Goal: Task Accomplishment & Management: Manage account settings

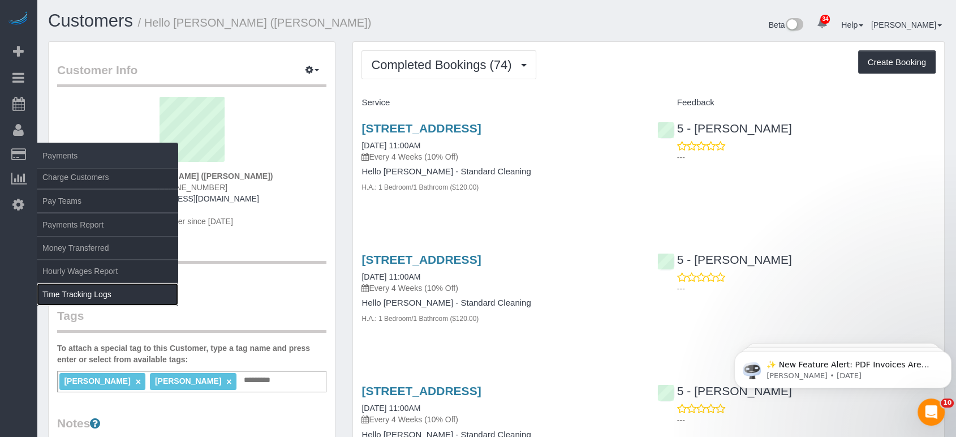
click at [74, 293] on link "Time Tracking Logs" at bounding box center [107, 294] width 141 height 23
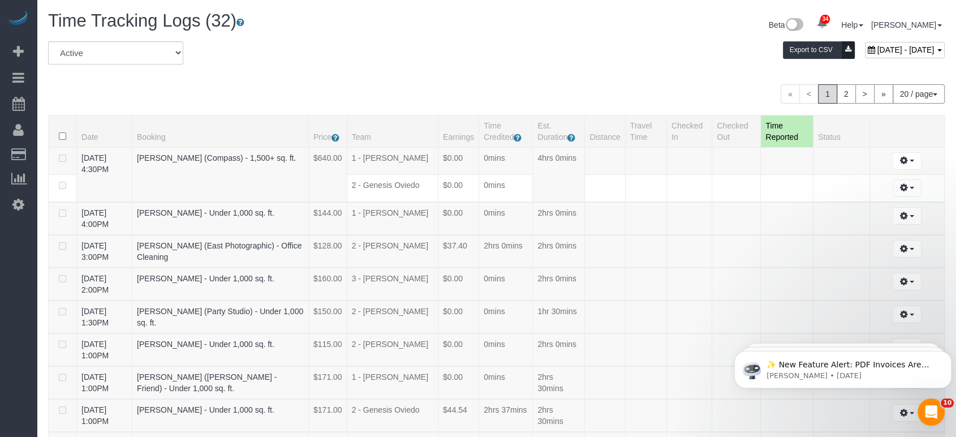
click at [865, 54] on div "October 04, 2025 - October 04, 2025" at bounding box center [905, 50] width 80 height 16
type input "**********"
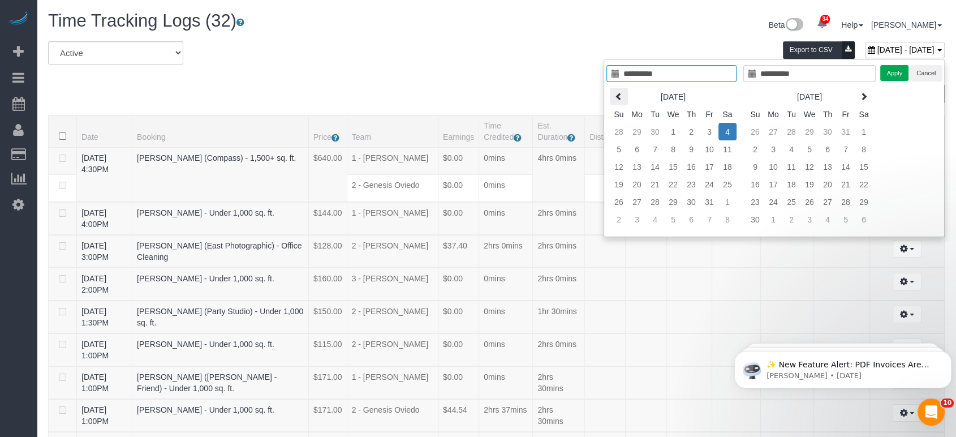
click at [621, 92] on icon at bounding box center [619, 96] width 8 height 8
type input "**********"
click at [641, 131] on td "1" at bounding box center [637, 132] width 18 height 18
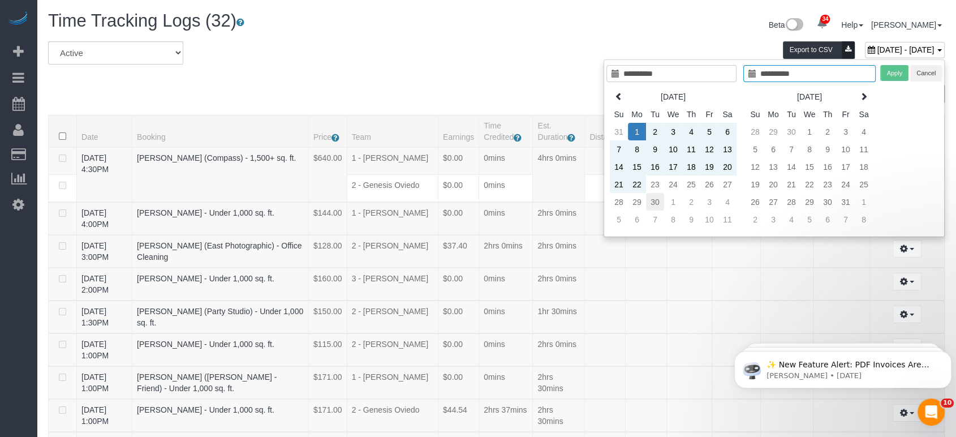
type input "**********"
click at [654, 197] on td "30" at bounding box center [655, 202] width 18 height 18
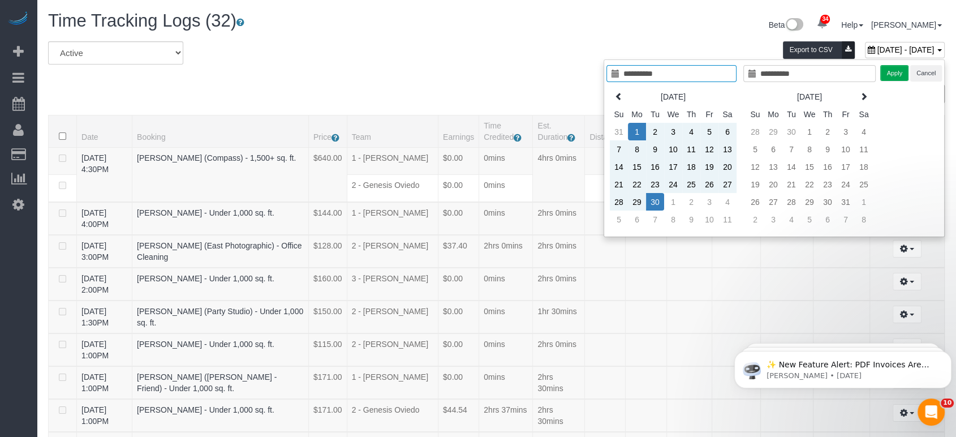
type input "**********"
click at [891, 71] on button "Apply" at bounding box center [894, 73] width 28 height 16
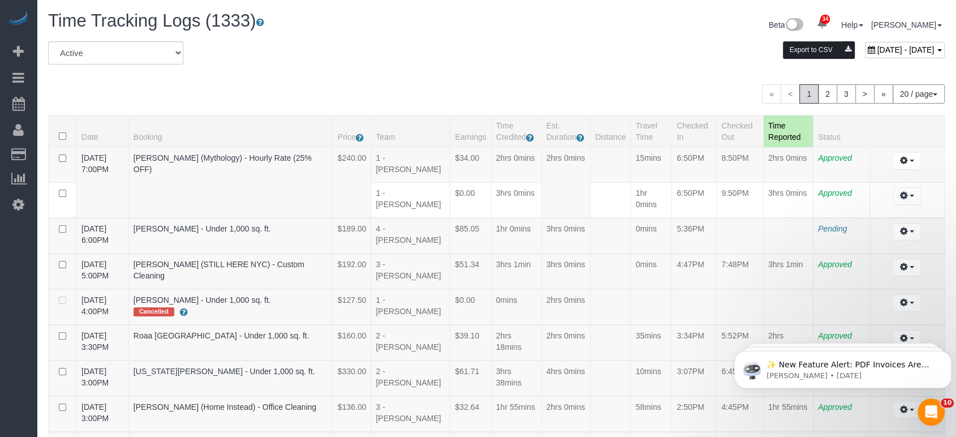
click at [783, 49] on button "Export to CSV" at bounding box center [819, 50] width 72 height 18
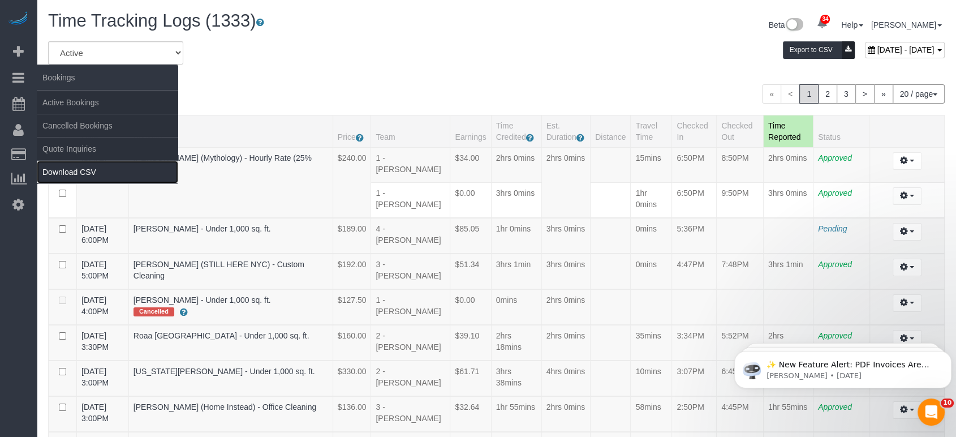
click at [59, 169] on link "Download CSV" at bounding box center [107, 172] width 141 height 23
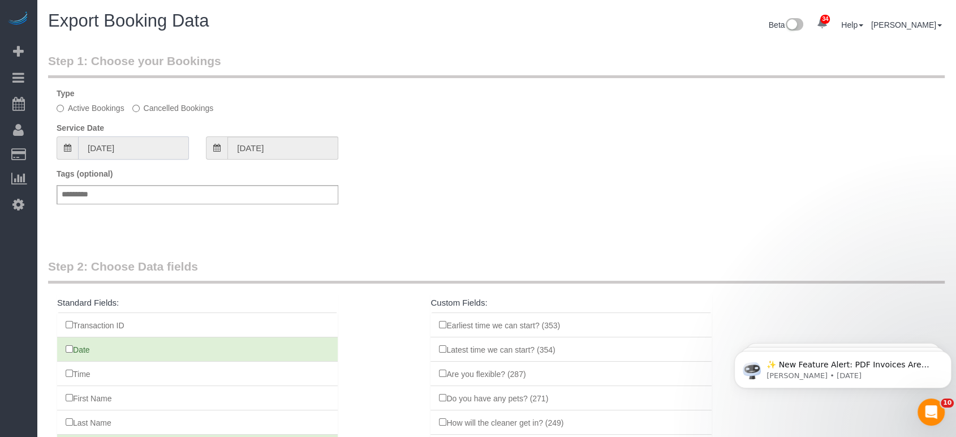
click at [129, 139] on input "09/04/2025" at bounding box center [133, 147] width 111 height 23
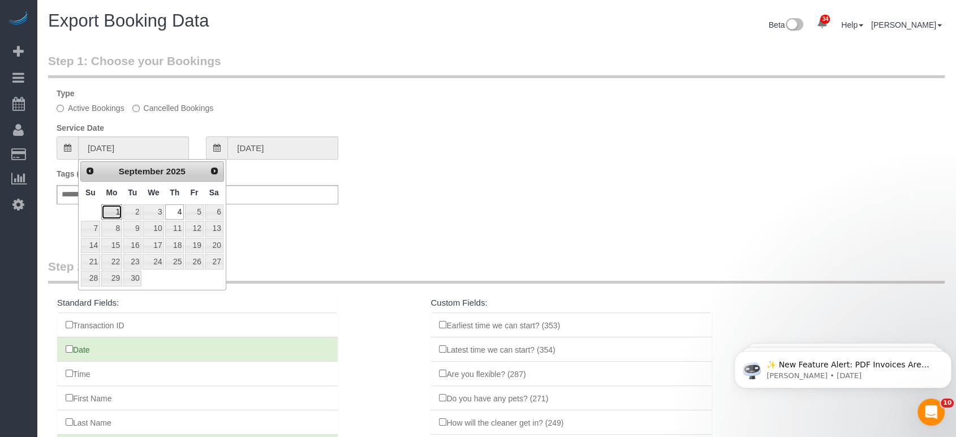
click at [113, 210] on link "1" at bounding box center [111, 211] width 21 height 15
type input "09/01/2025"
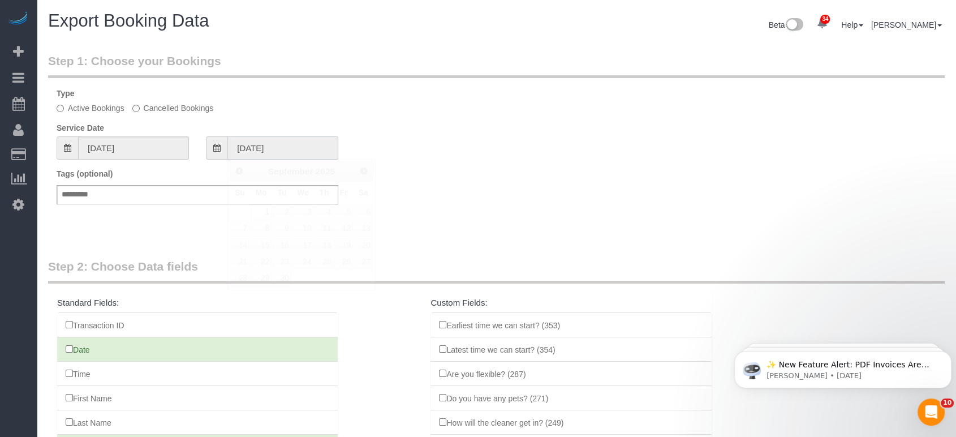
click at [273, 145] on input "09/01/2025" at bounding box center [282, 147] width 111 height 23
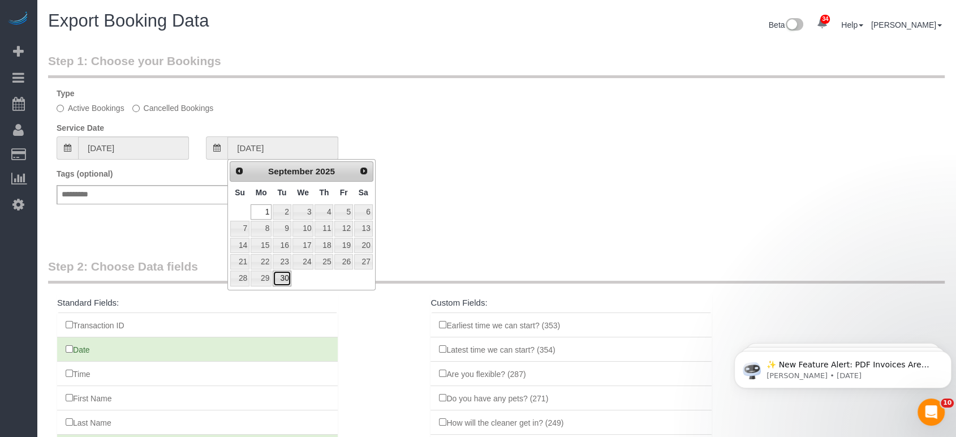
click at [281, 270] on link "30" at bounding box center [282, 277] width 18 height 15
type input "09/30/2025"
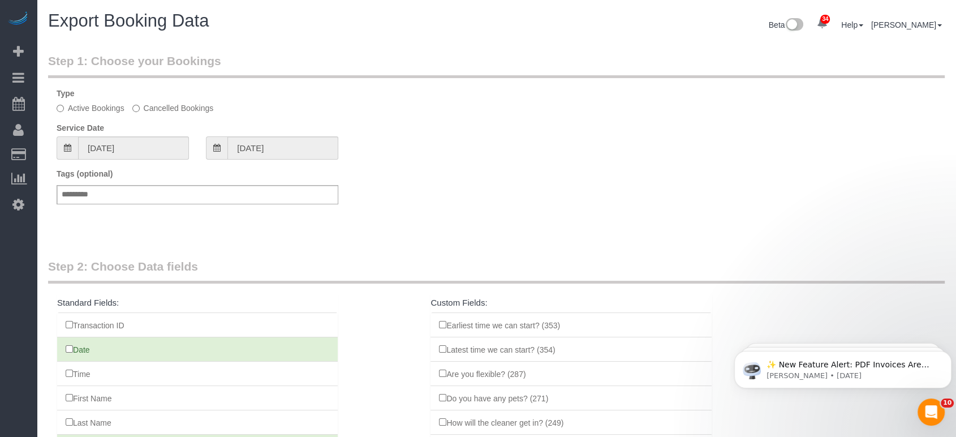
click at [400, 170] on div "Tags (optional) Add a tag" at bounding box center [496, 192] width 896 height 48
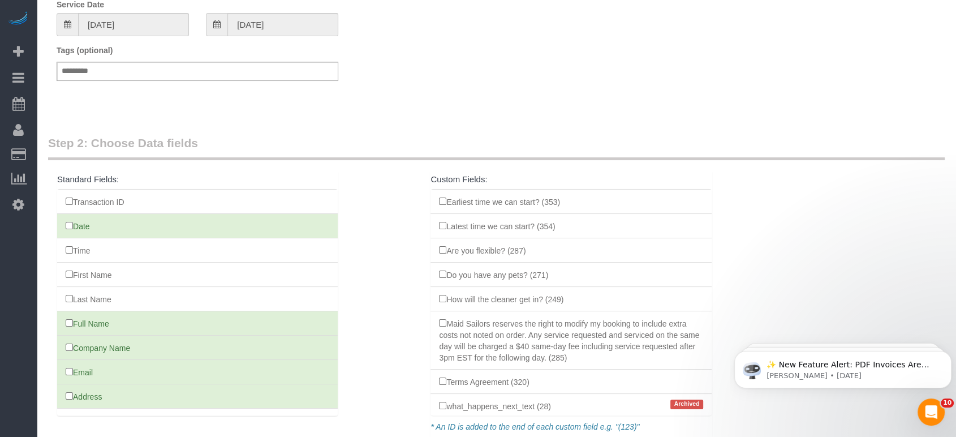
scroll to position [220, 0]
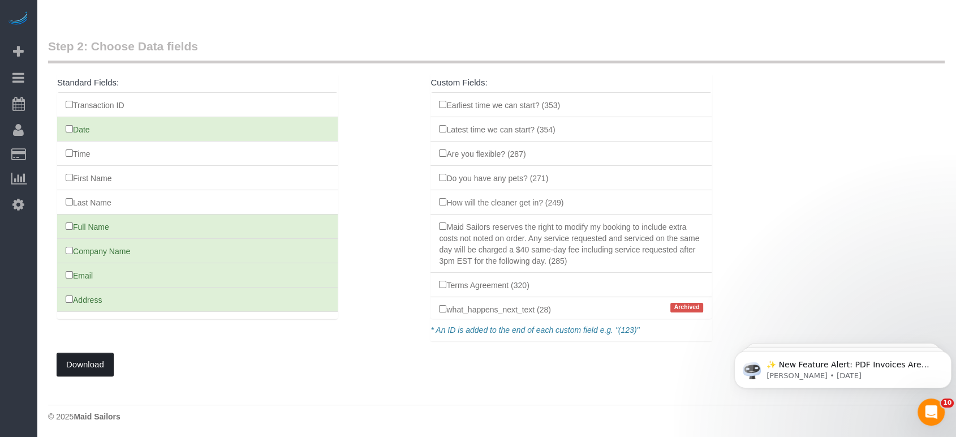
click at [83, 356] on button "Download" at bounding box center [85, 364] width 57 height 24
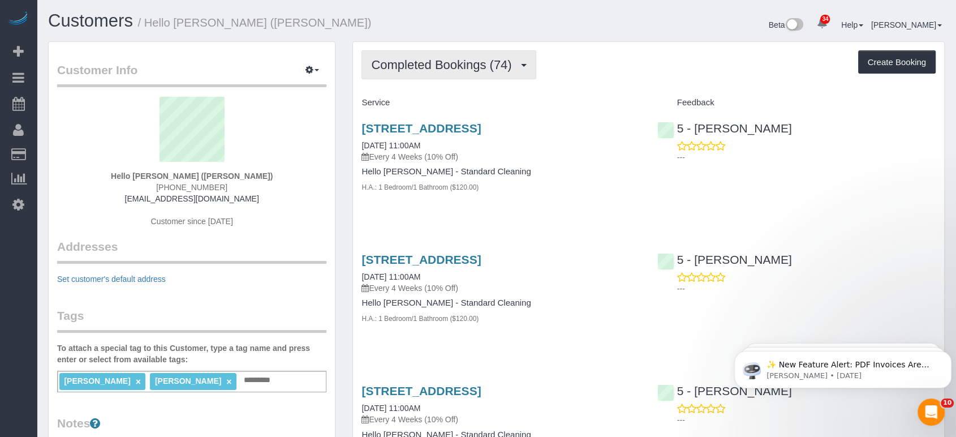
click at [492, 59] on span "Completed Bookings (74)" at bounding box center [444, 65] width 146 height 14
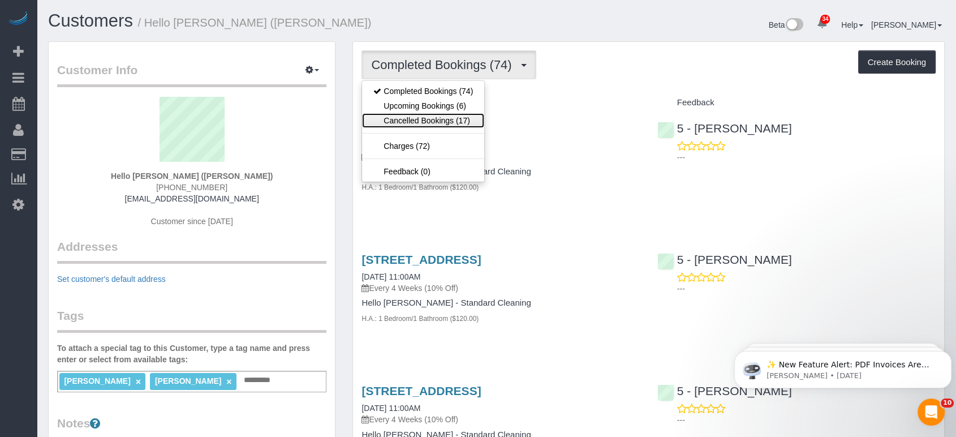
click at [460, 119] on link "Cancelled Bookings (17)" at bounding box center [423, 120] width 122 height 15
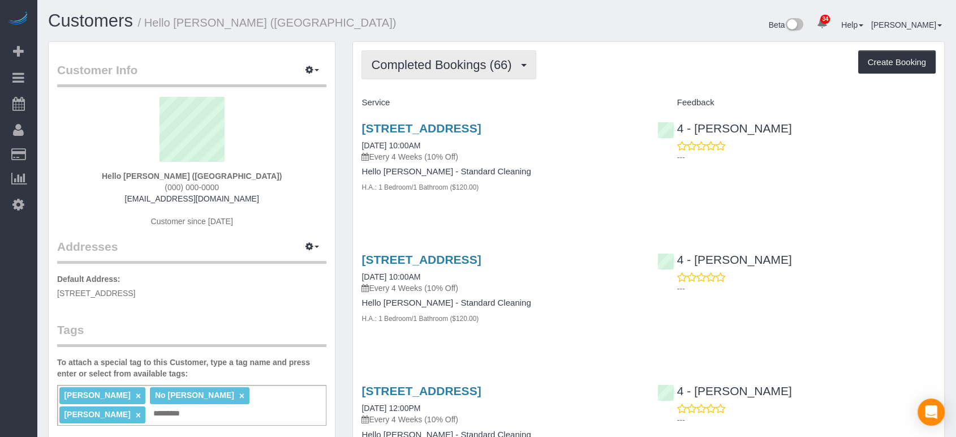
click at [440, 65] on span "Completed Bookings (66)" at bounding box center [444, 65] width 146 height 14
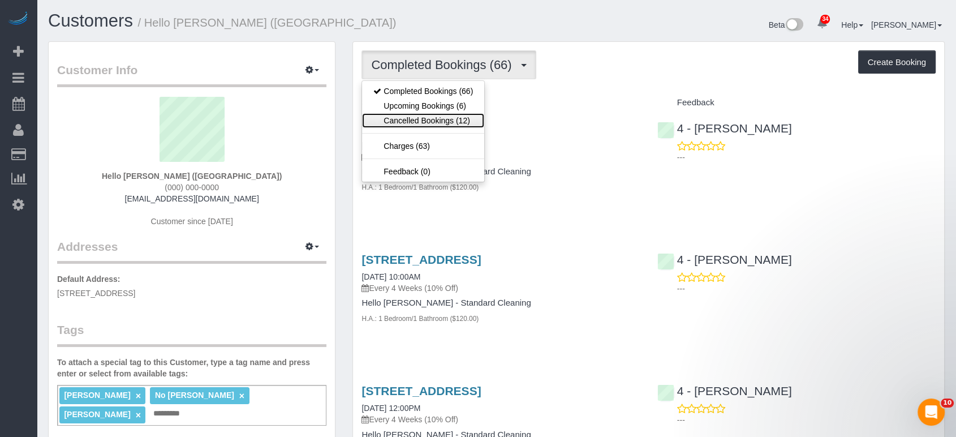
click at [435, 113] on link "Cancelled Bookings (12)" at bounding box center [423, 120] width 122 height 15
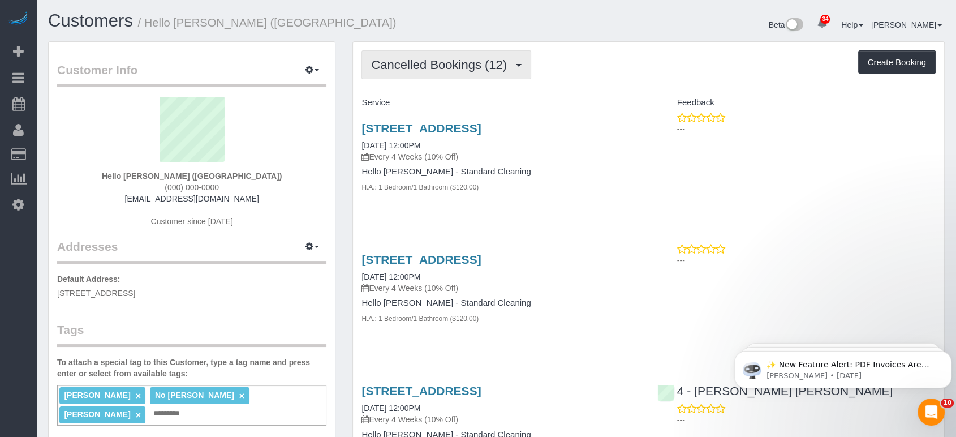
click at [441, 74] on button "Cancelled Bookings (12)" at bounding box center [446, 64] width 170 height 29
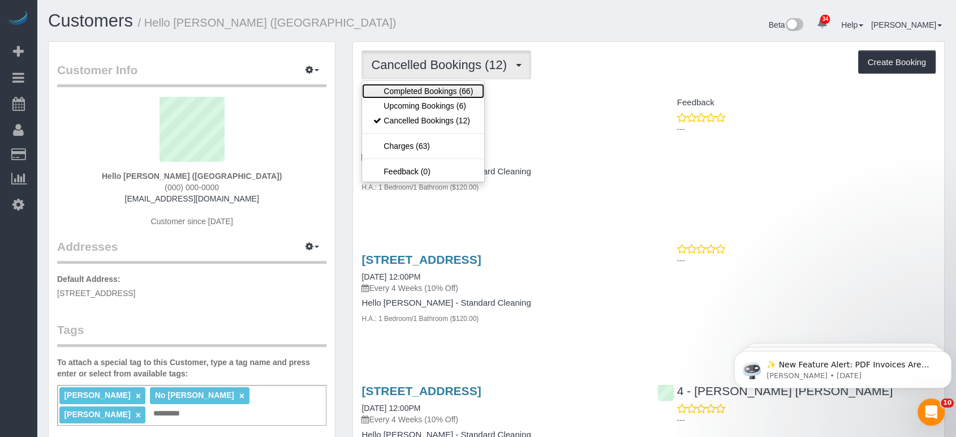
click at [441, 92] on link "Completed Bookings (66)" at bounding box center [423, 91] width 122 height 15
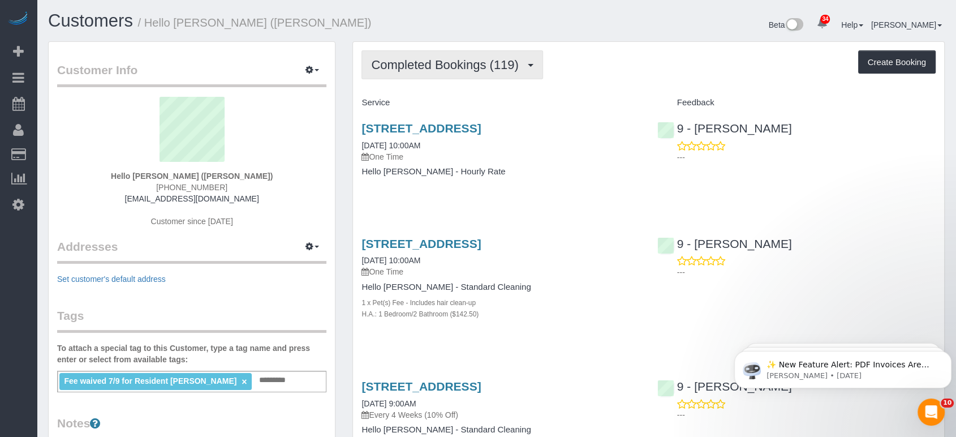
click at [407, 68] on span "Completed Bookings (119)" at bounding box center [447, 65] width 153 height 14
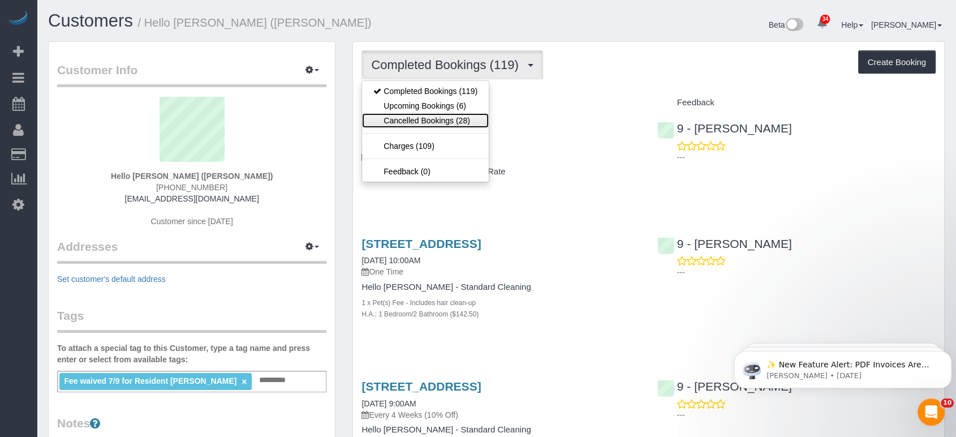
click at [408, 122] on link "Cancelled Bookings (28)" at bounding box center [425, 120] width 127 height 15
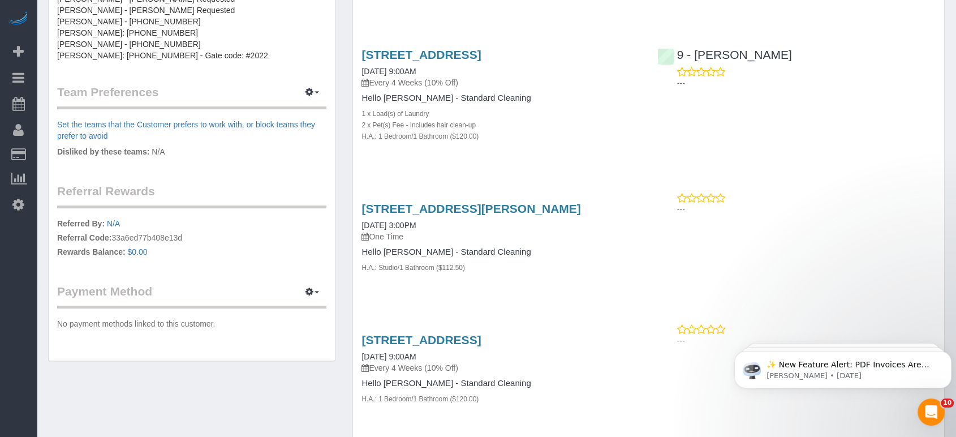
scroll to position [502, 0]
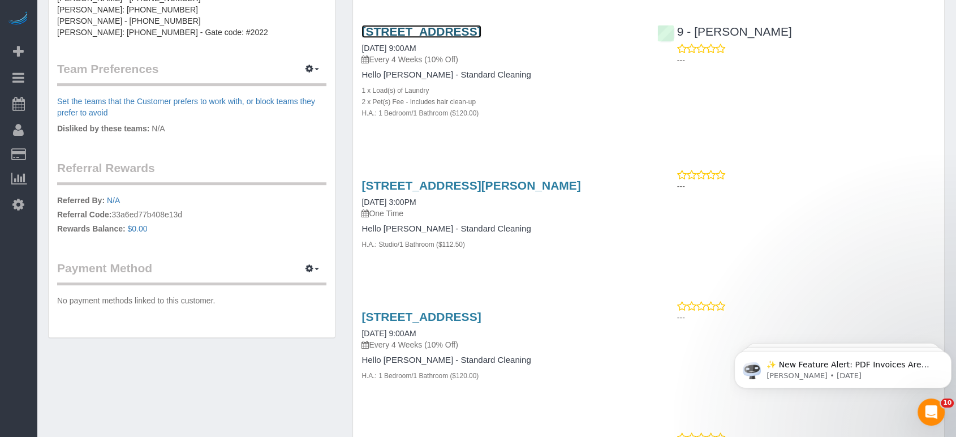
click at [406, 38] on link "[STREET_ADDRESS]" at bounding box center [420, 31] width 119 height 13
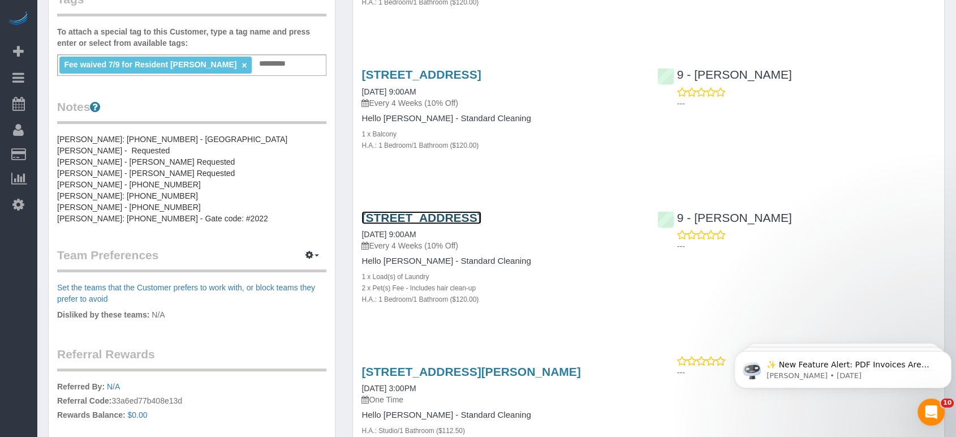
scroll to position [314, 0]
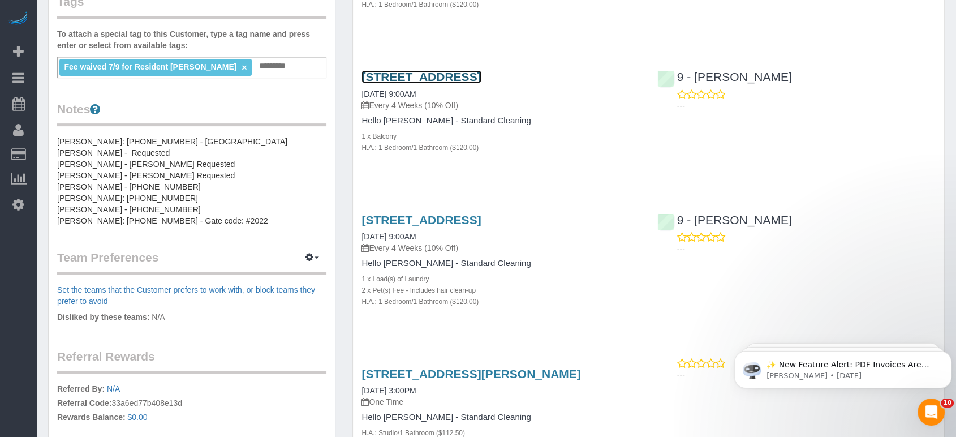
click at [481, 83] on link "[STREET_ADDRESS]" at bounding box center [420, 76] width 119 height 13
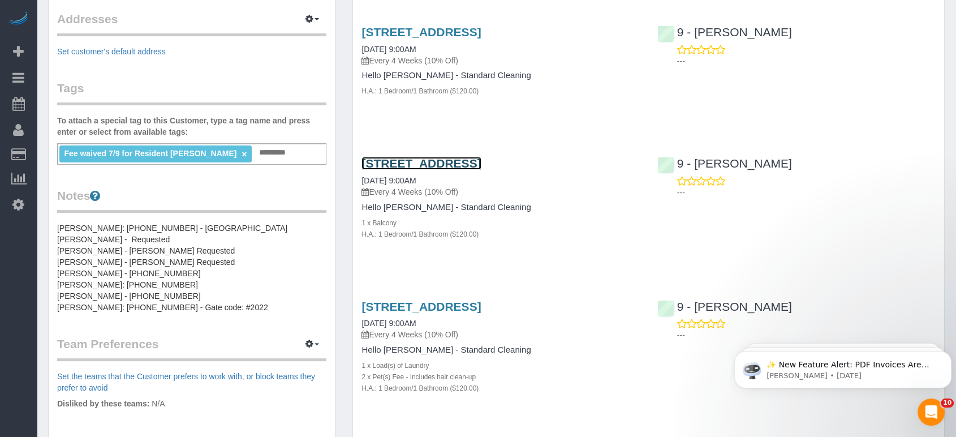
scroll to position [126, 0]
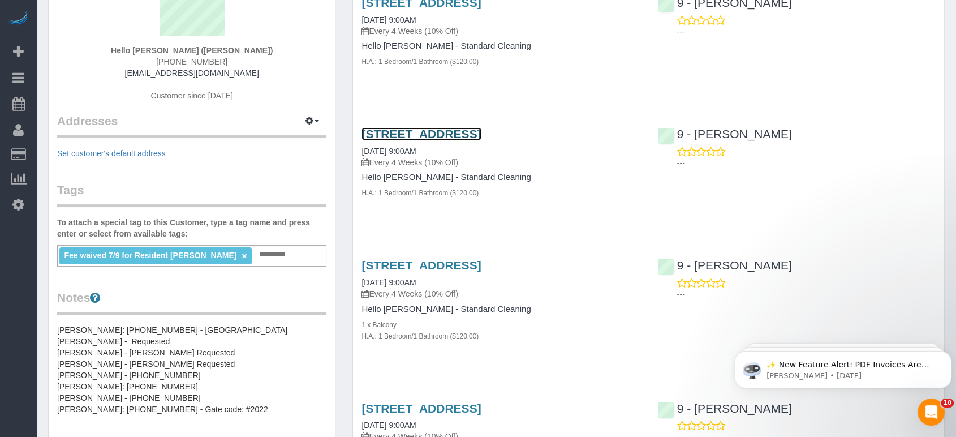
click at [452, 140] on link "[STREET_ADDRESS]" at bounding box center [420, 133] width 119 height 13
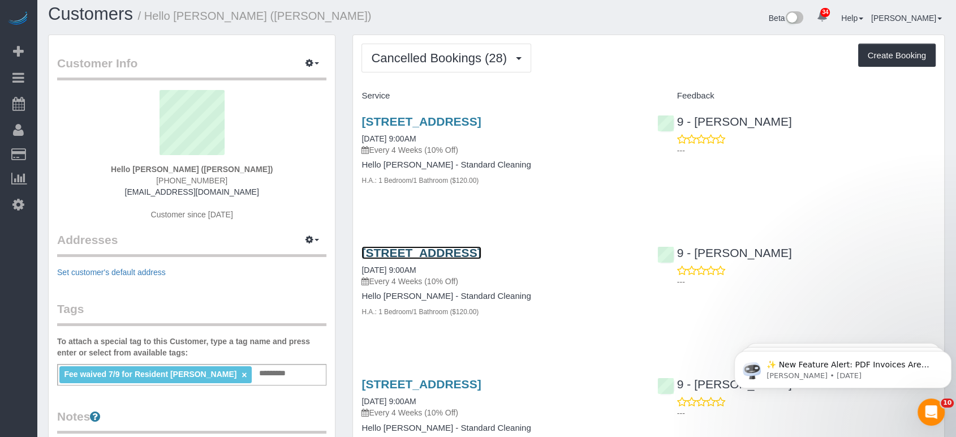
scroll to position [0, 0]
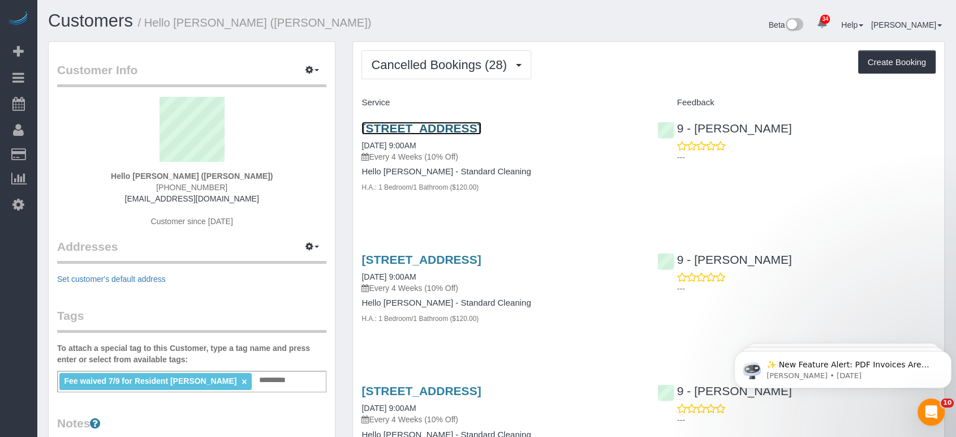
click at [452, 126] on link "[STREET_ADDRESS]" at bounding box center [420, 128] width 119 height 13
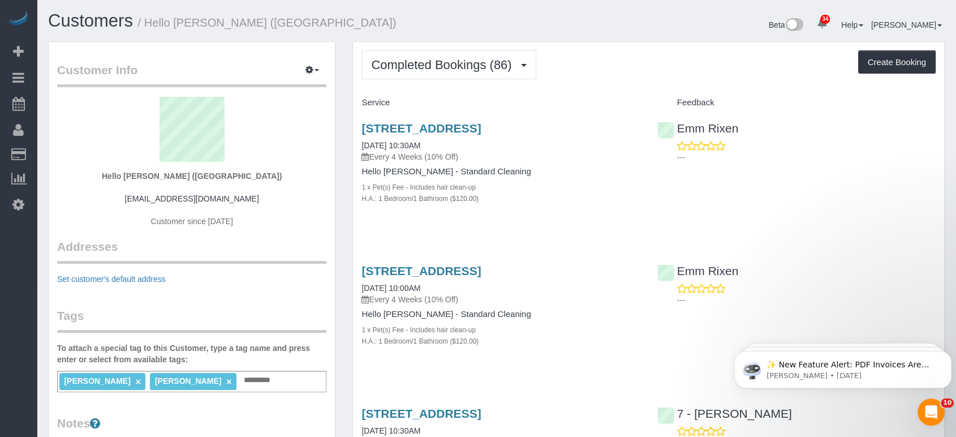
click at [407, 75] on button "Completed Bookings (86)" at bounding box center [448, 64] width 174 height 29
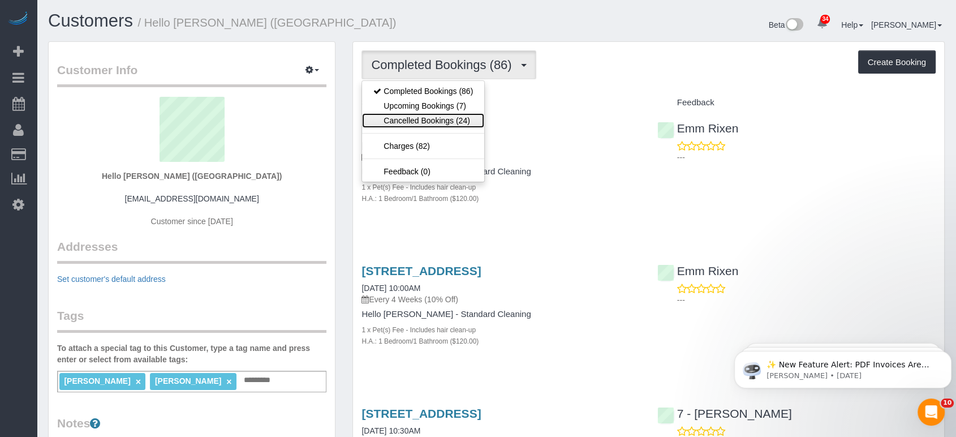
click at [411, 122] on link "Cancelled Bookings (24)" at bounding box center [423, 120] width 122 height 15
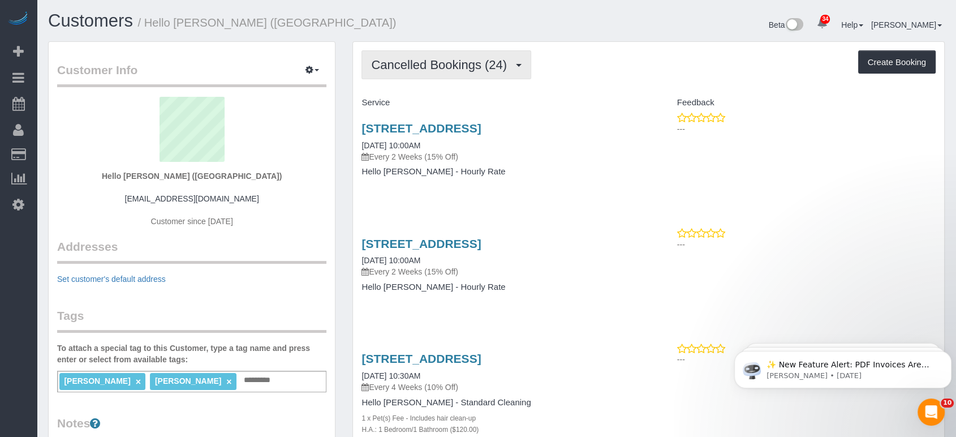
click at [439, 69] on span "Cancelled Bookings (24)" at bounding box center [441, 65] width 141 height 14
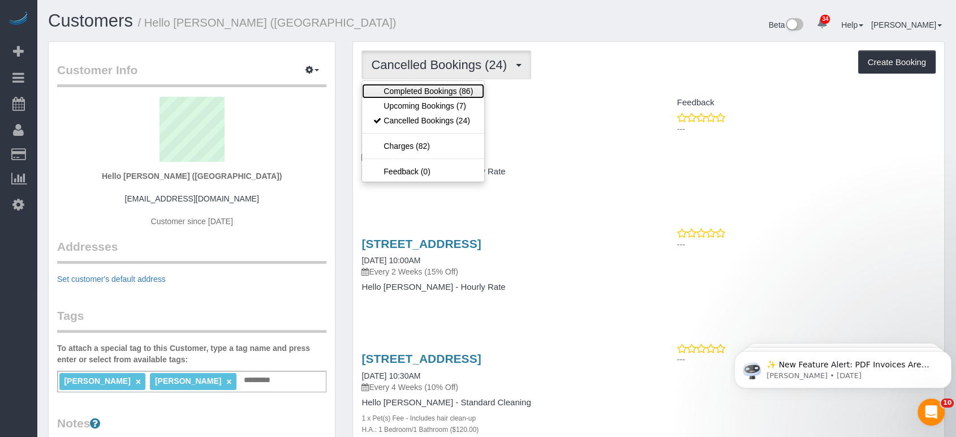
click at [444, 89] on link "Completed Bookings (86)" at bounding box center [423, 91] width 122 height 15
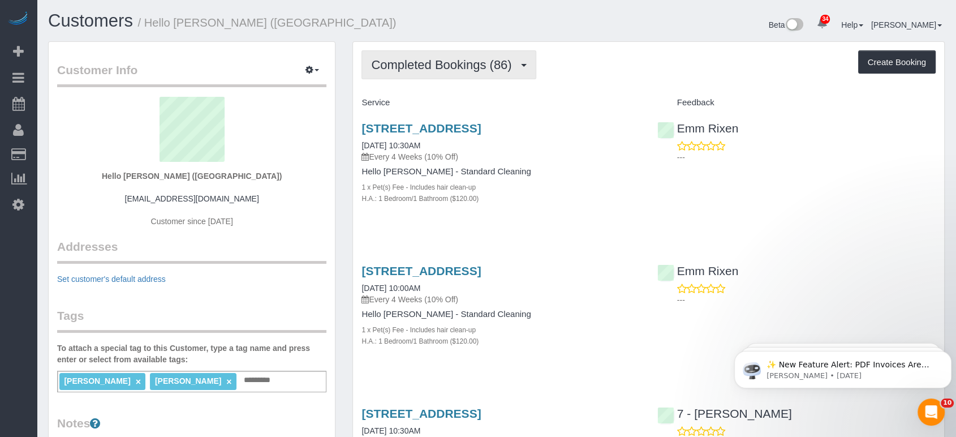
click at [507, 67] on span "Completed Bookings (86)" at bounding box center [444, 65] width 146 height 14
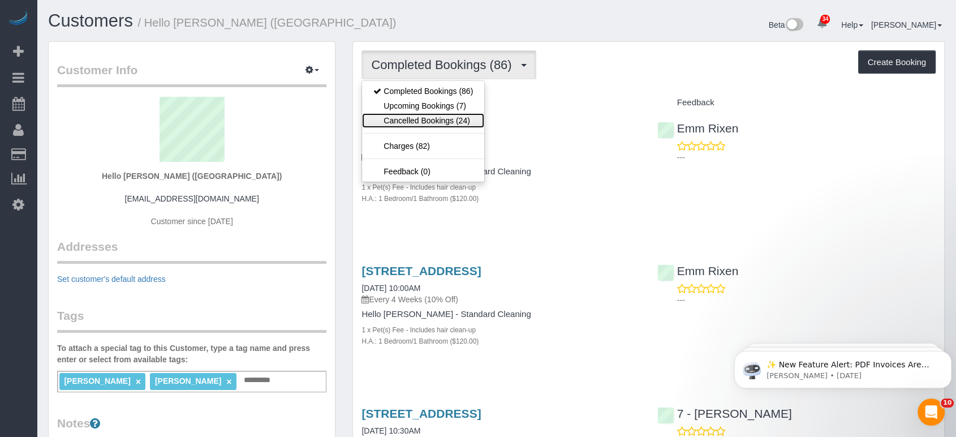
click at [470, 117] on link "Cancelled Bookings (24)" at bounding box center [423, 120] width 122 height 15
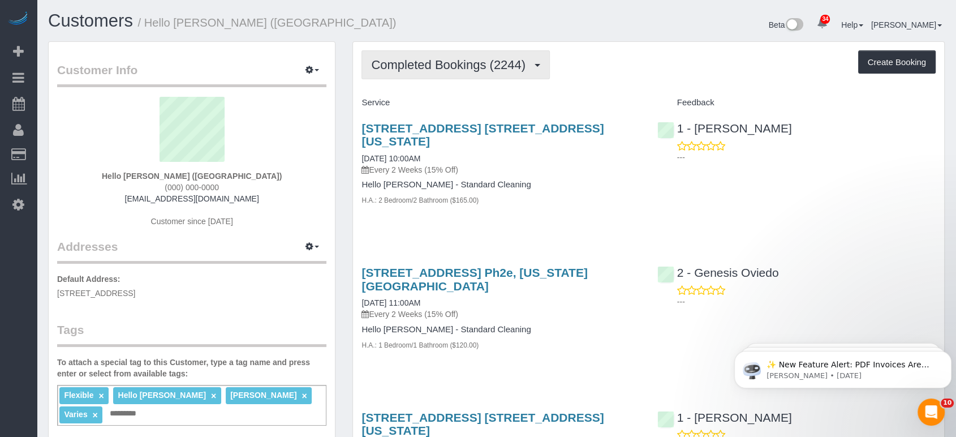
click at [426, 58] on span "Completed Bookings (2244)" at bounding box center [451, 65] width 160 height 14
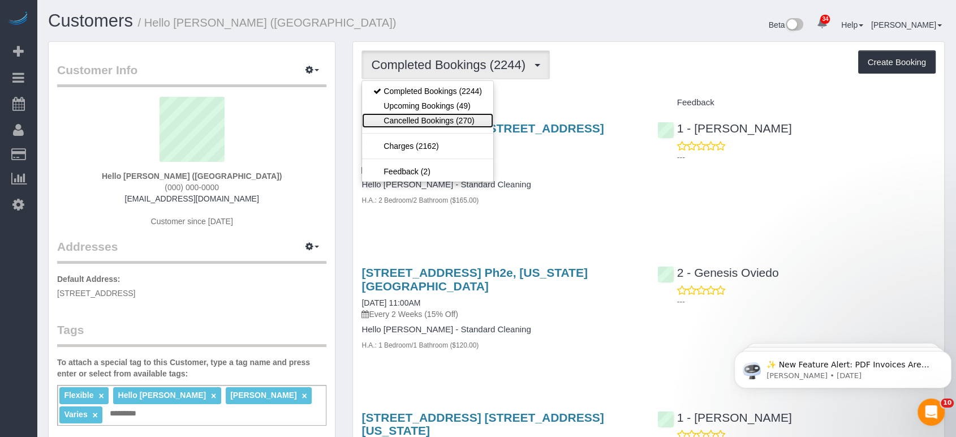
click at [443, 120] on link "Cancelled Bookings (270)" at bounding box center [427, 120] width 131 height 15
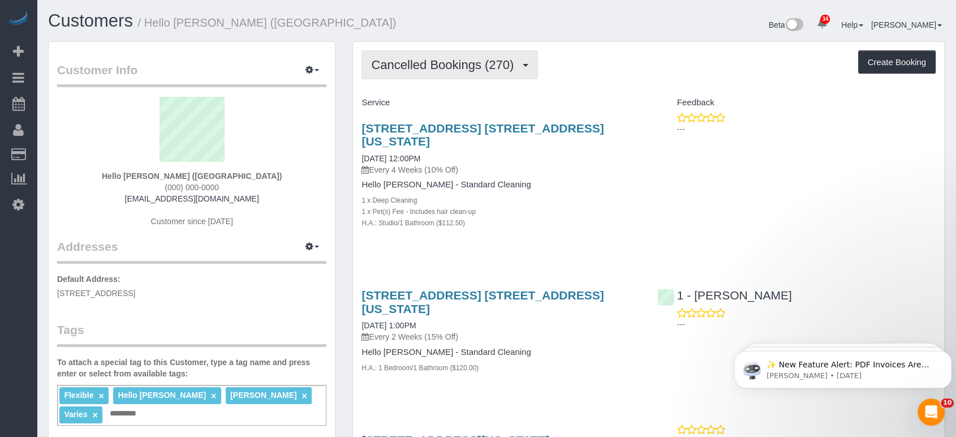
click at [442, 64] on span "Cancelled Bookings (270)" at bounding box center [445, 65] width 148 height 14
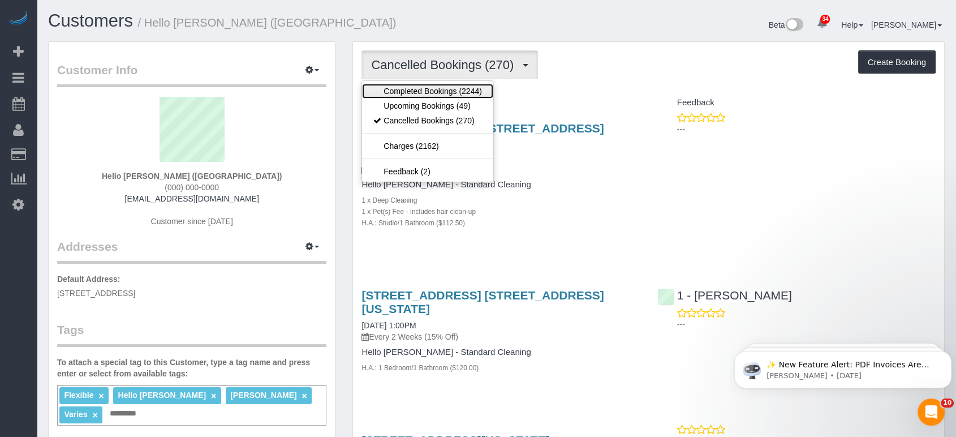
click at [426, 92] on link "Completed Bookings (2244)" at bounding box center [427, 91] width 131 height 15
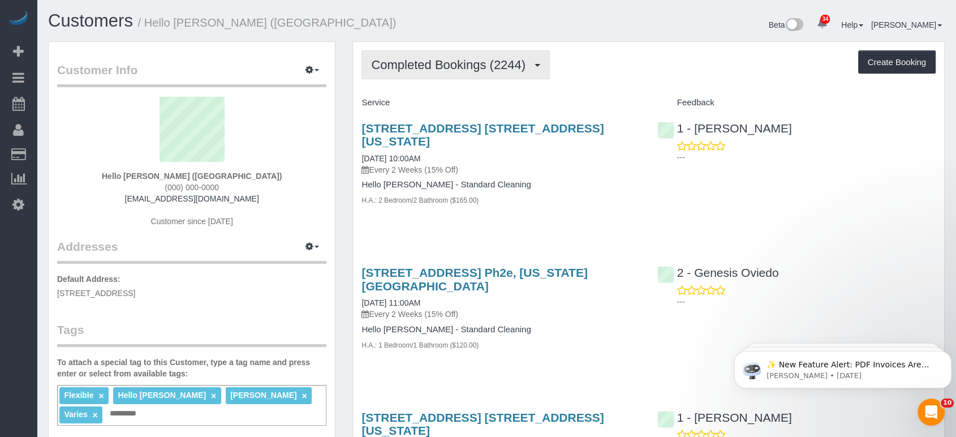
click at [429, 67] on span "Completed Bookings (2244)" at bounding box center [451, 65] width 160 height 14
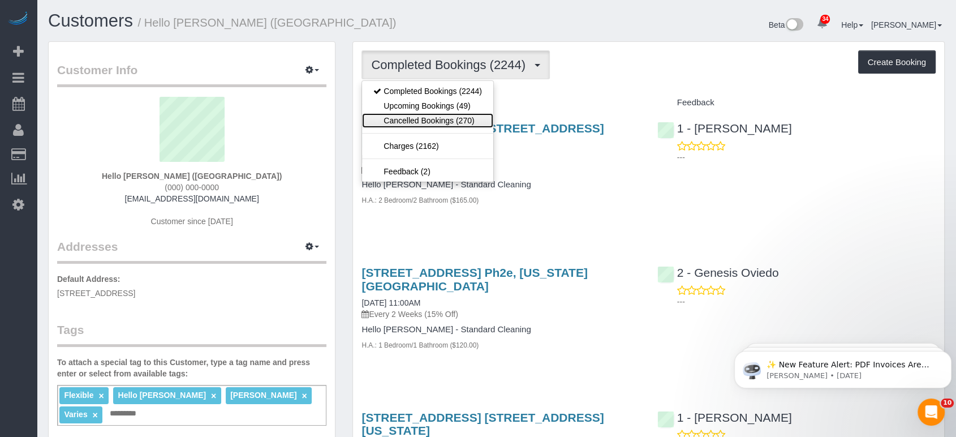
click at [439, 119] on link "Cancelled Bookings (270)" at bounding box center [427, 120] width 131 height 15
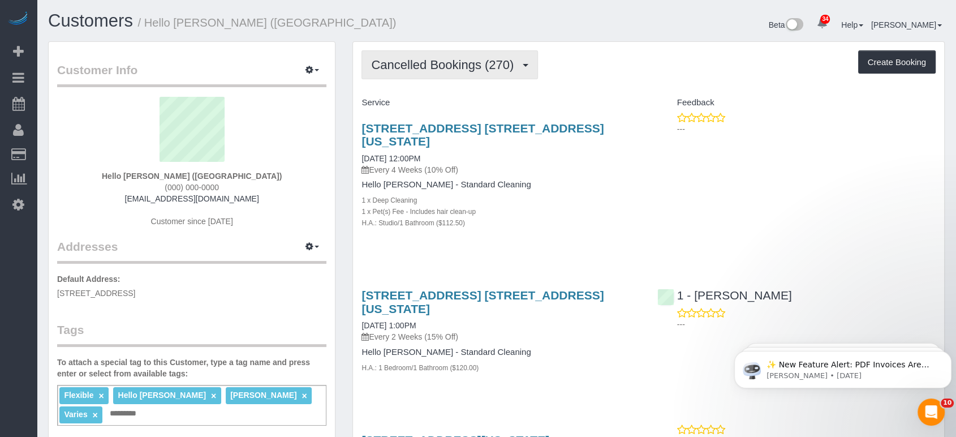
click at [403, 75] on button "Cancelled Bookings (270)" at bounding box center [449, 64] width 176 height 29
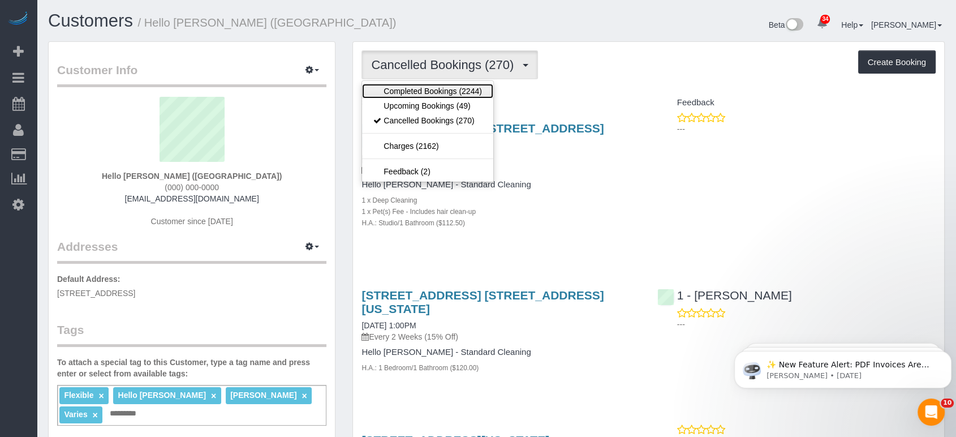
click at [414, 96] on link "Completed Bookings (2244)" at bounding box center [427, 91] width 131 height 15
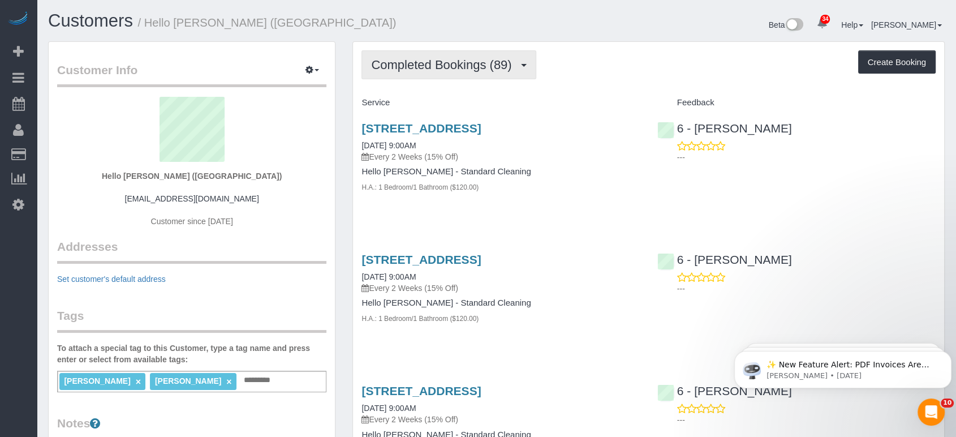
click at [420, 65] on span "Completed Bookings (89)" at bounding box center [444, 65] width 146 height 14
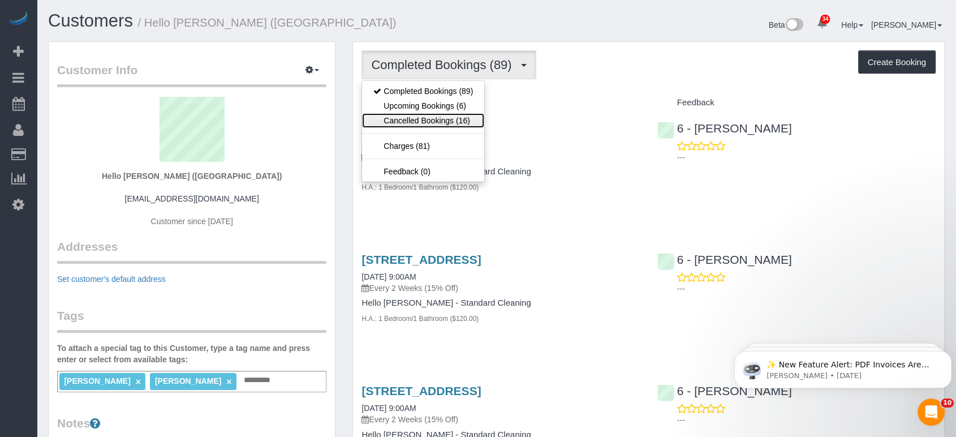
click at [432, 122] on link "Cancelled Bookings (16)" at bounding box center [423, 120] width 122 height 15
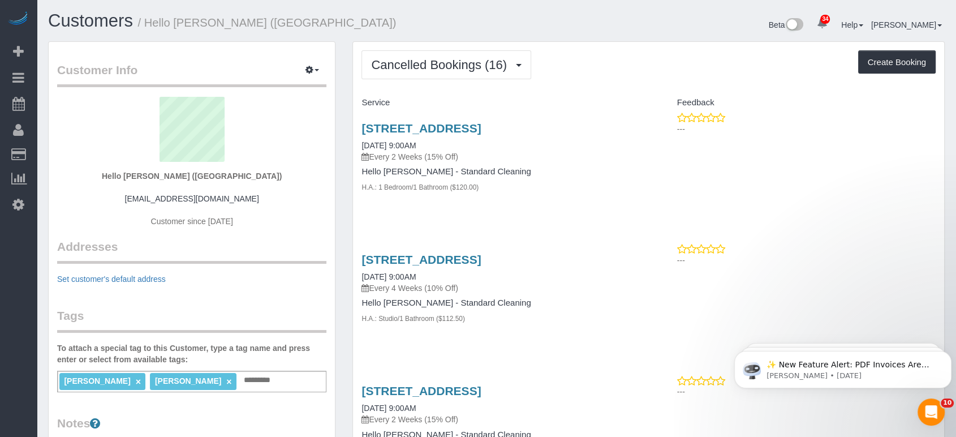
click at [402, 72] on button "Cancelled Bookings (16)" at bounding box center [446, 64] width 170 height 29
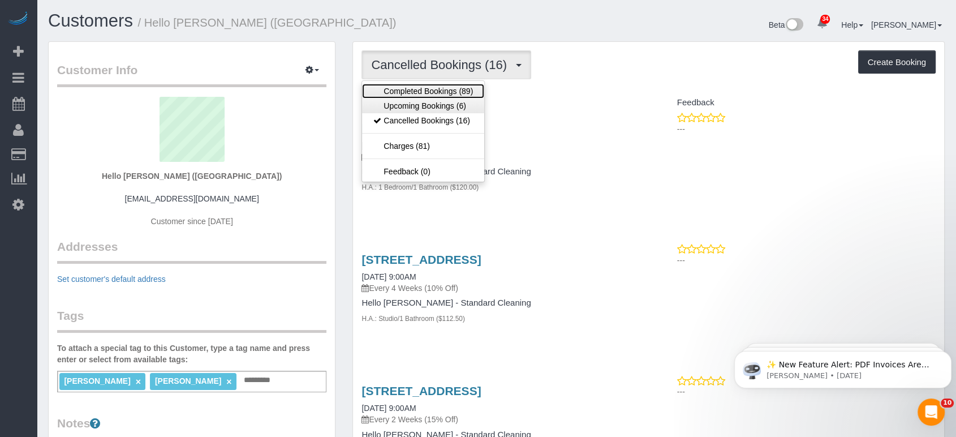
click at [444, 97] on link "Completed Bookings (89)" at bounding box center [423, 91] width 122 height 15
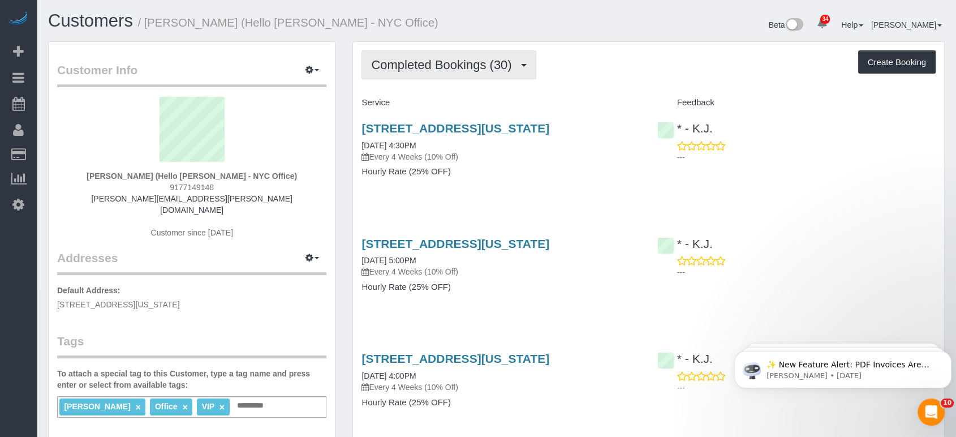
drag, startPoint x: 425, startPoint y: 62, endPoint x: 425, endPoint y: 81, distance: 19.2
click at [425, 62] on span "Completed Bookings (30)" at bounding box center [444, 65] width 146 height 14
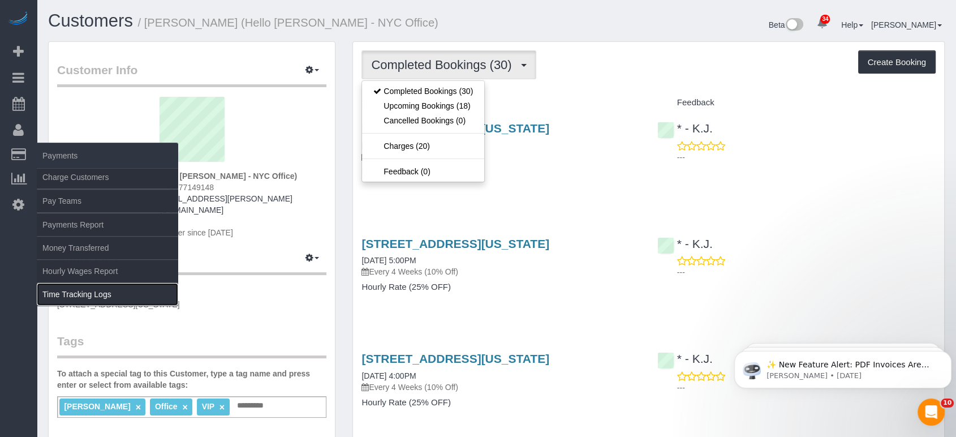
click at [53, 296] on link "Time Tracking Logs" at bounding box center [107, 294] width 141 height 23
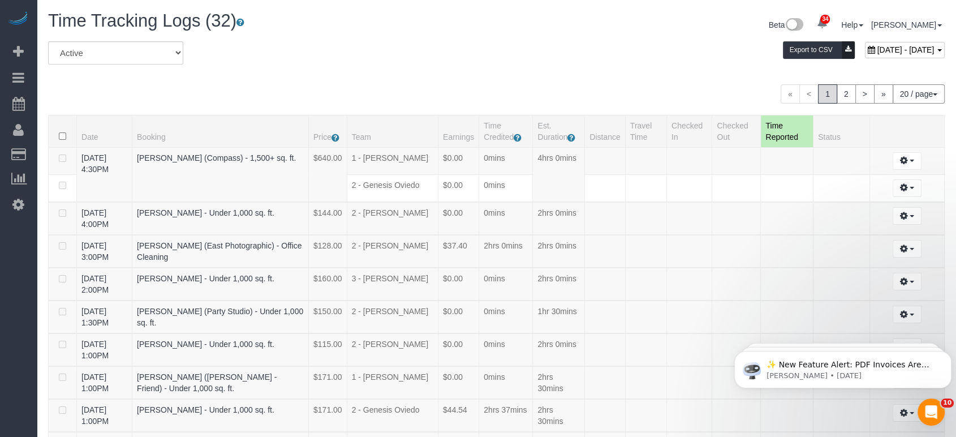
click at [865, 54] on div "October 04, 2025 - October 04, 2025" at bounding box center [905, 50] width 80 height 16
type input "**********"
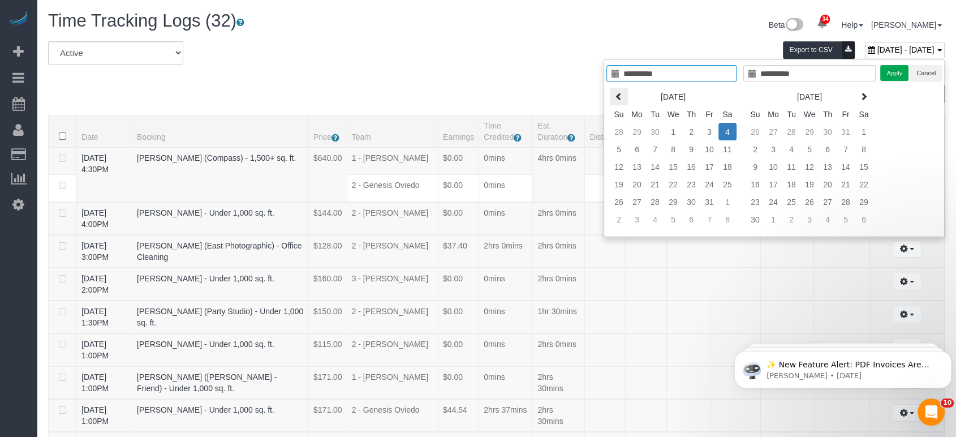
click at [610, 98] on th at bounding box center [619, 97] width 18 height 18
type input "**********"
click at [636, 130] on td "1" at bounding box center [637, 132] width 18 height 18
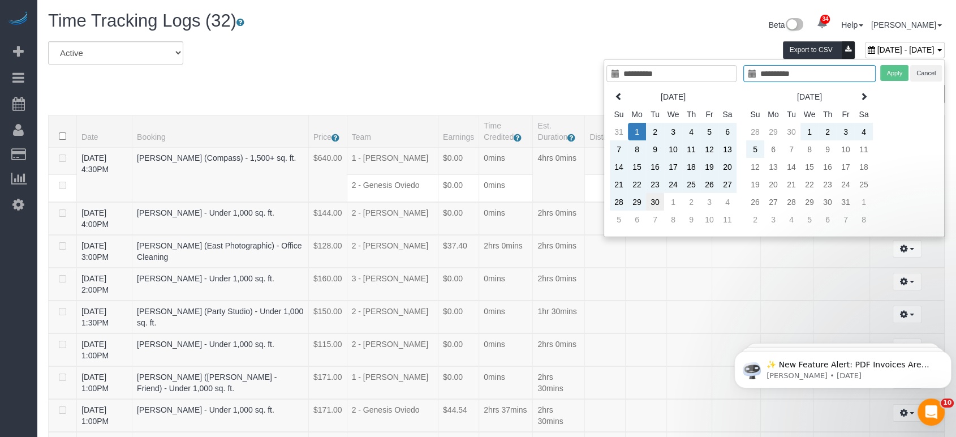
type input "**********"
click at [653, 205] on td "30" at bounding box center [655, 202] width 18 height 18
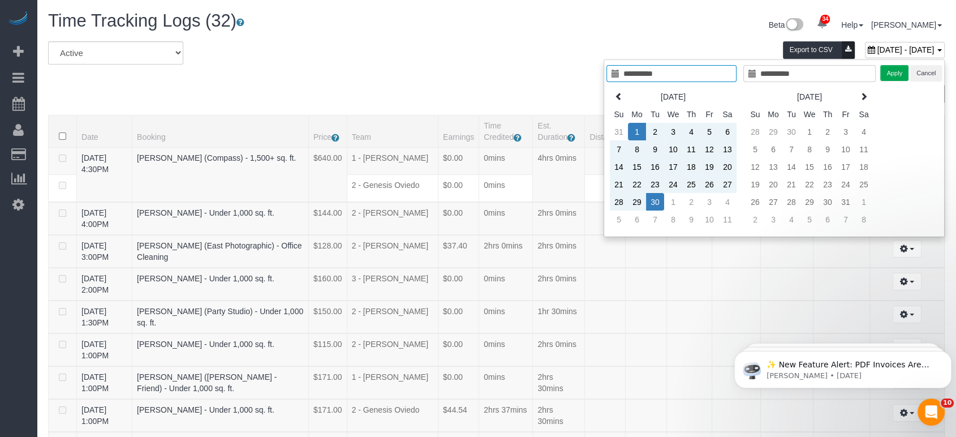
type input "**********"
click at [893, 74] on button "Apply" at bounding box center [894, 73] width 28 height 16
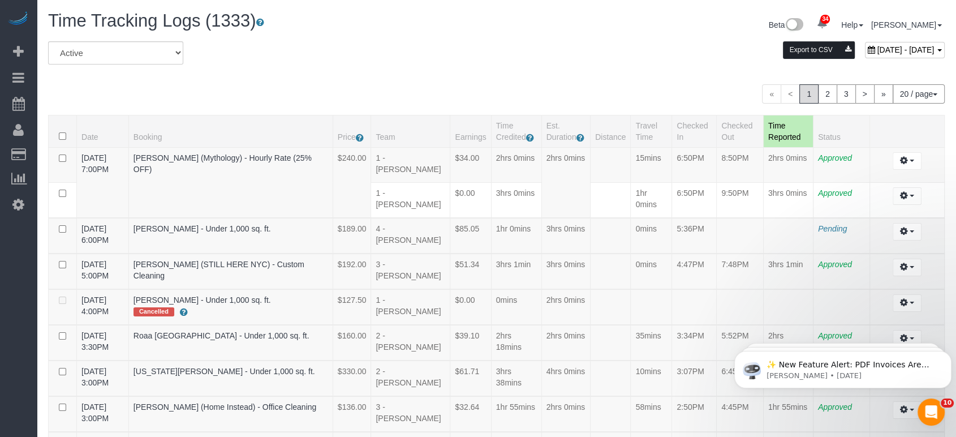
click at [841, 44] on icon at bounding box center [847, 50] width 13 height 18
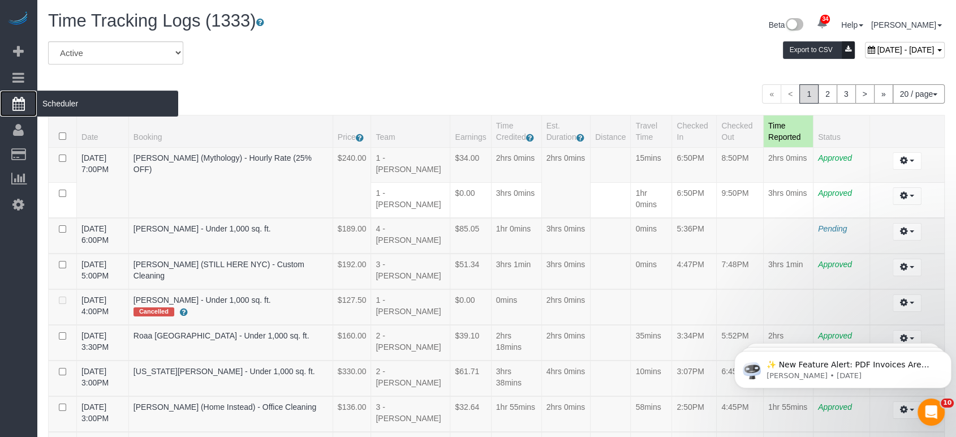
drag, startPoint x: 152, startPoint y: 1, endPoint x: 21, endPoint y: 100, distance: 163.8
click at [21, 100] on icon at bounding box center [18, 104] width 12 height 14
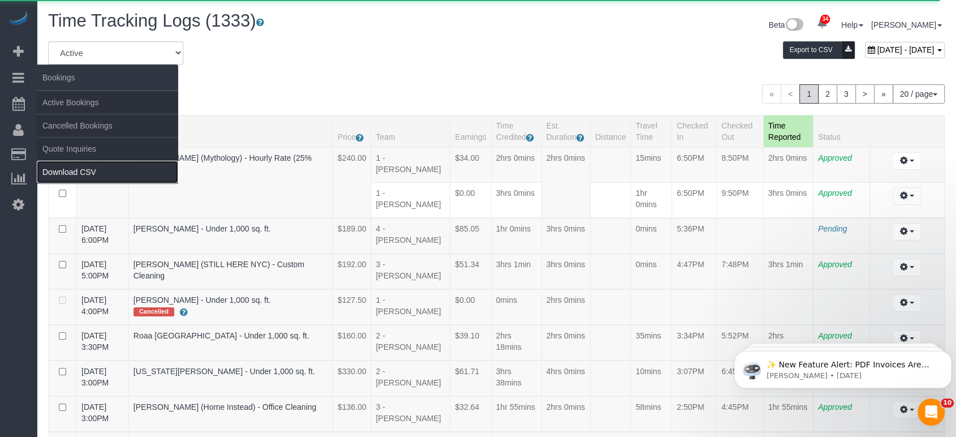
click at [94, 176] on link "Download CSV" at bounding box center [107, 172] width 141 height 23
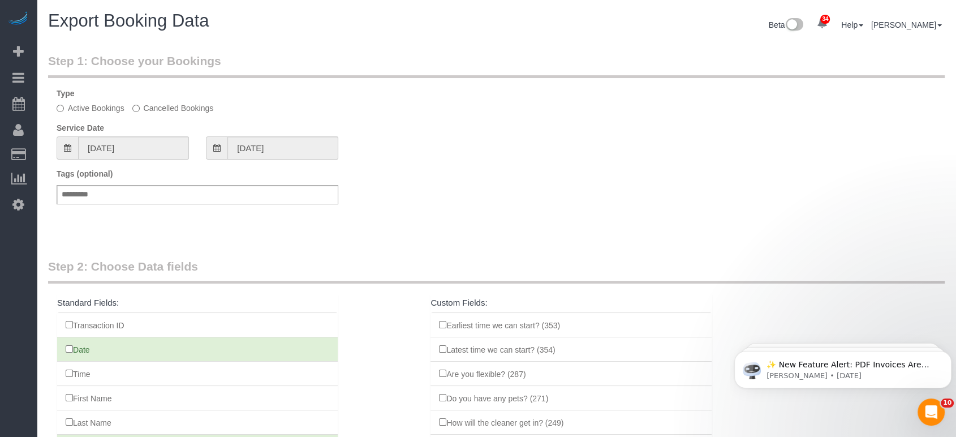
click at [75, 139] on span at bounding box center [67, 147] width 21 height 23
click at [113, 156] on input "09/04/2025" at bounding box center [133, 147] width 111 height 23
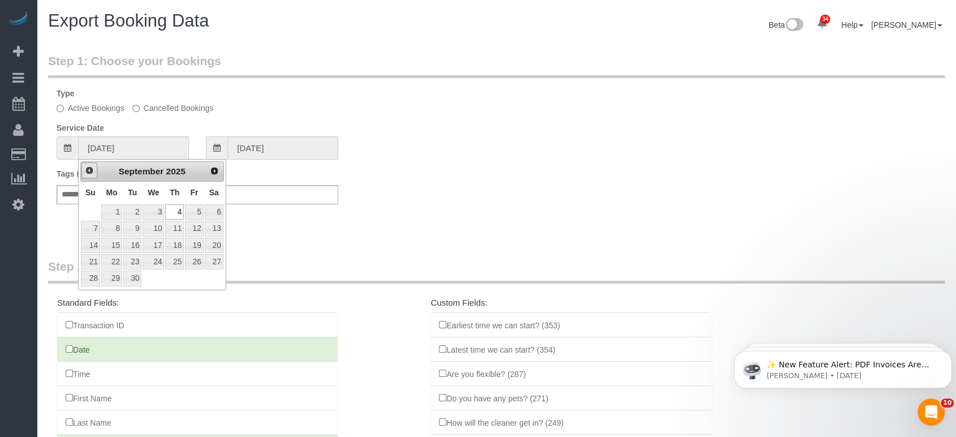
click at [84, 167] on link "Prev" at bounding box center [89, 170] width 16 height 16
click at [213, 167] on span "Next" at bounding box center [214, 170] width 9 height 9
click at [121, 210] on link "1" at bounding box center [111, 211] width 21 height 15
type input "09/01/2025"
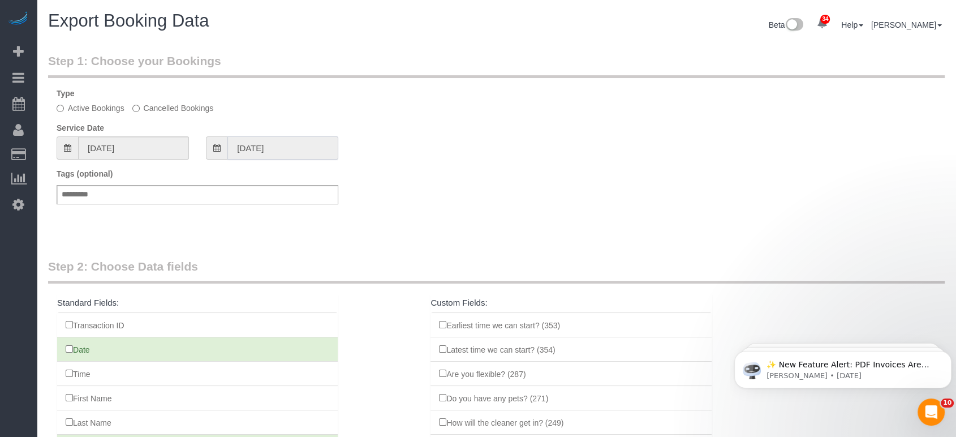
click at [248, 148] on input "09/01/2025" at bounding box center [282, 147] width 111 height 23
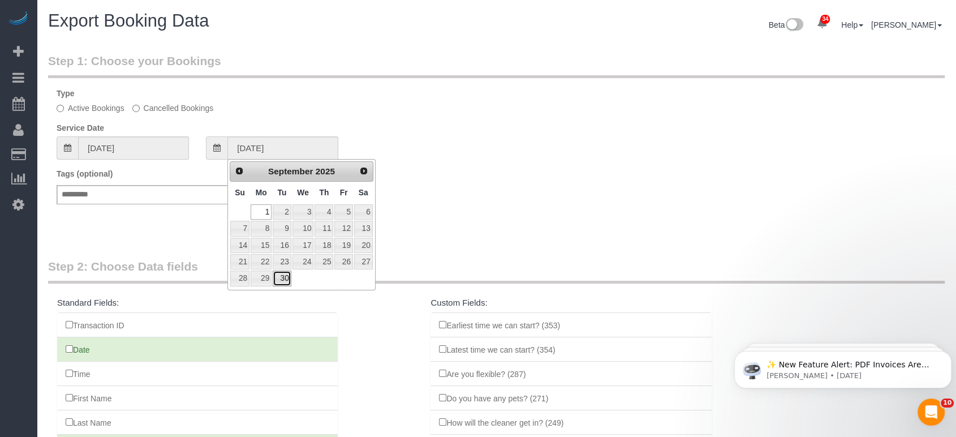
click at [282, 276] on link "30" at bounding box center [282, 277] width 18 height 15
type input "09/30/2025"
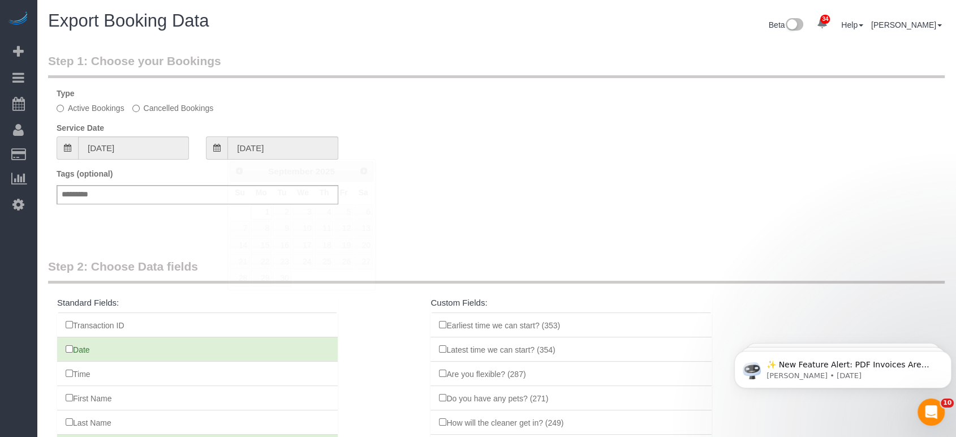
click at [412, 196] on div "Tags (optional) Add a tag" at bounding box center [496, 192] width 896 height 48
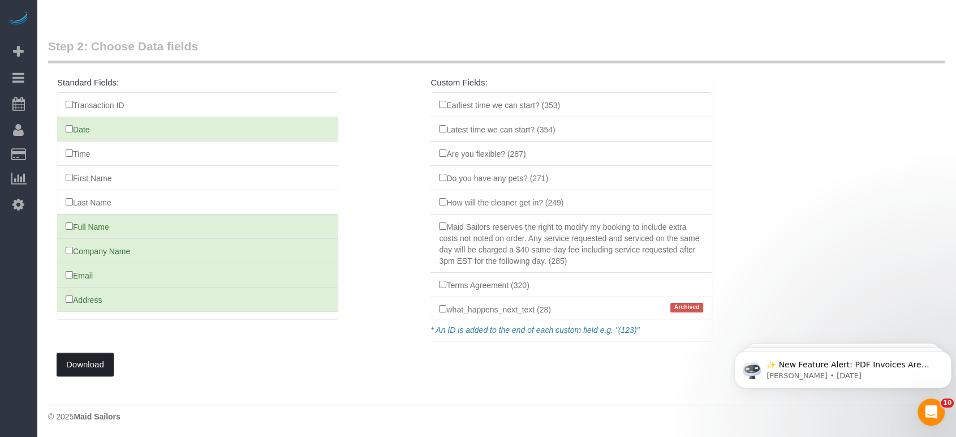
click at [98, 352] on button "Download" at bounding box center [85, 364] width 57 height 24
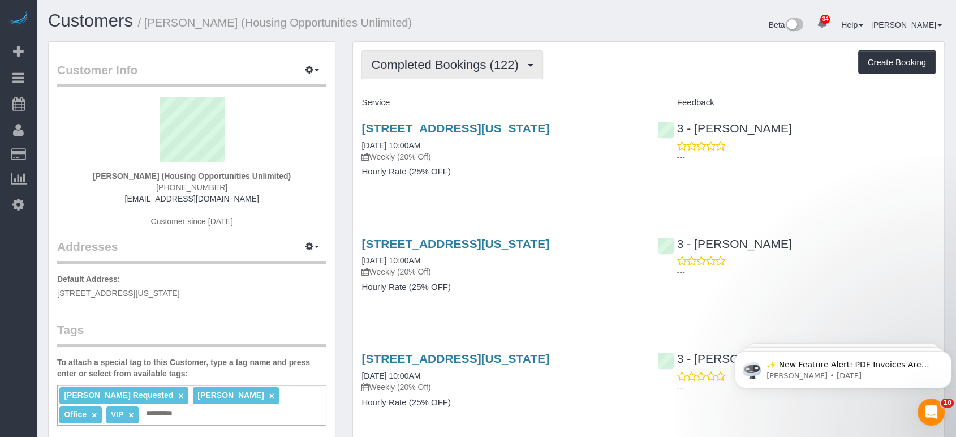
drag, startPoint x: 475, startPoint y: 58, endPoint x: 473, endPoint y: 73, distance: 15.4
click at [475, 58] on span "Completed Bookings (122)" at bounding box center [447, 65] width 153 height 14
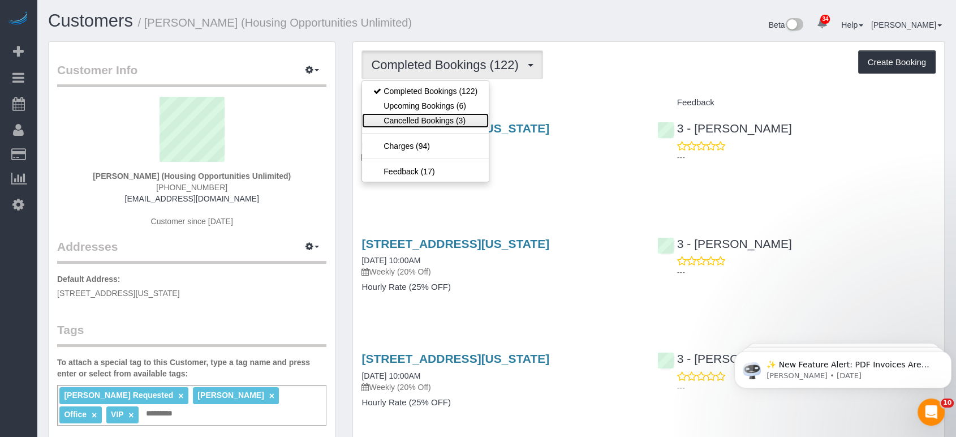
click at [456, 123] on link "Cancelled Bookings (3)" at bounding box center [425, 120] width 127 height 15
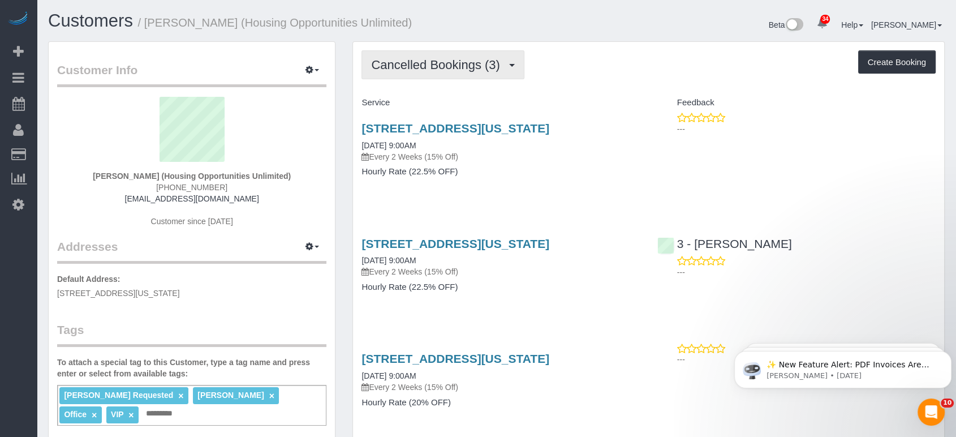
click at [474, 62] on span "Cancelled Bookings (3)" at bounding box center [438, 65] width 134 height 14
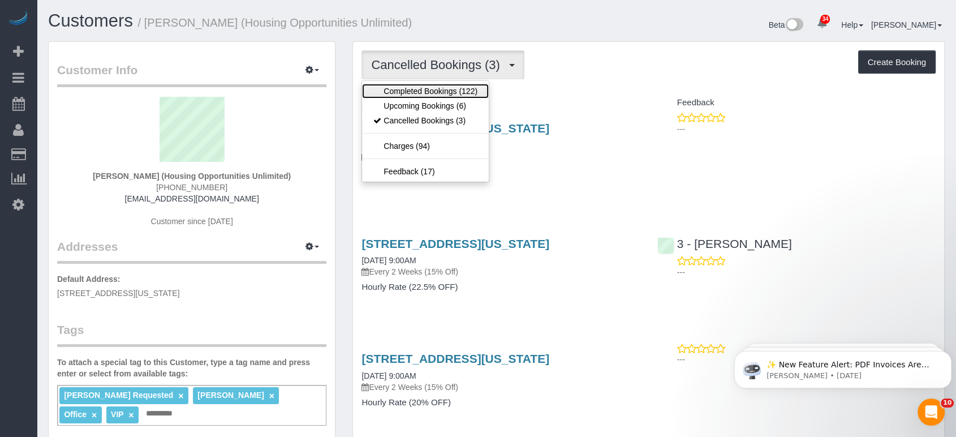
click at [473, 84] on link "Completed Bookings (122)" at bounding box center [425, 91] width 127 height 15
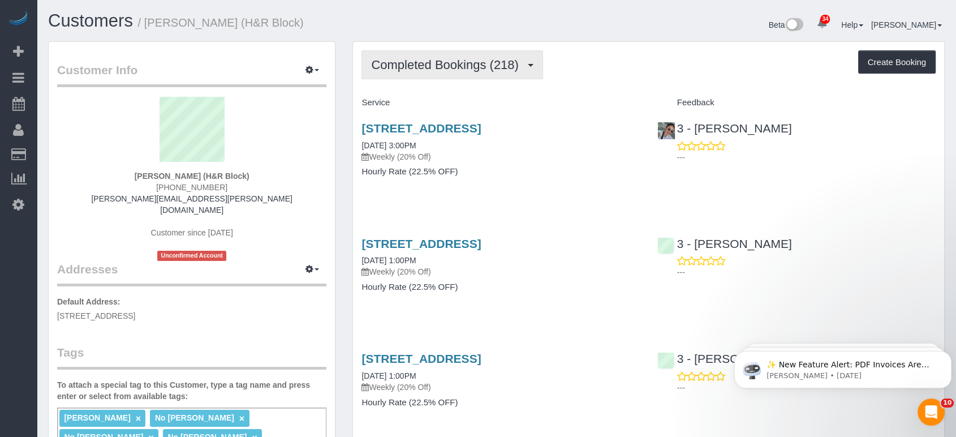
click at [386, 66] on span "Completed Bookings (218)" at bounding box center [447, 65] width 153 height 14
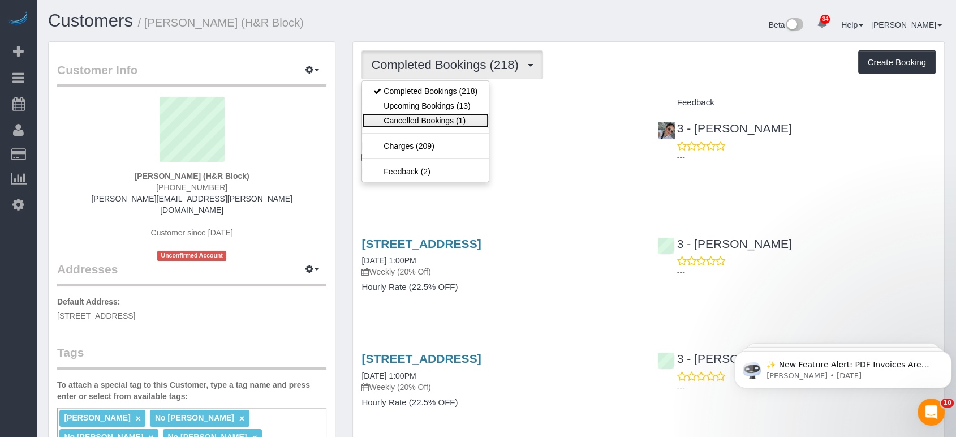
click at [410, 123] on link "Cancelled Bookings (1)" at bounding box center [425, 120] width 127 height 15
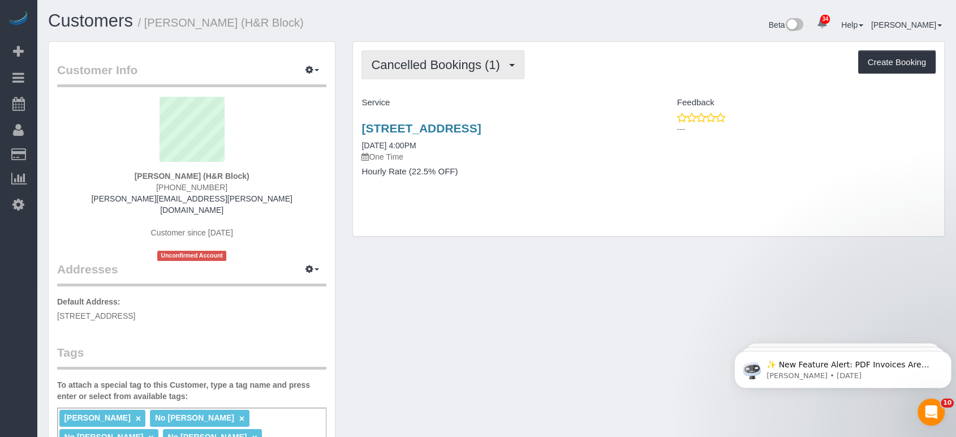
click at [465, 58] on span "Cancelled Bookings (1)" at bounding box center [438, 65] width 134 height 14
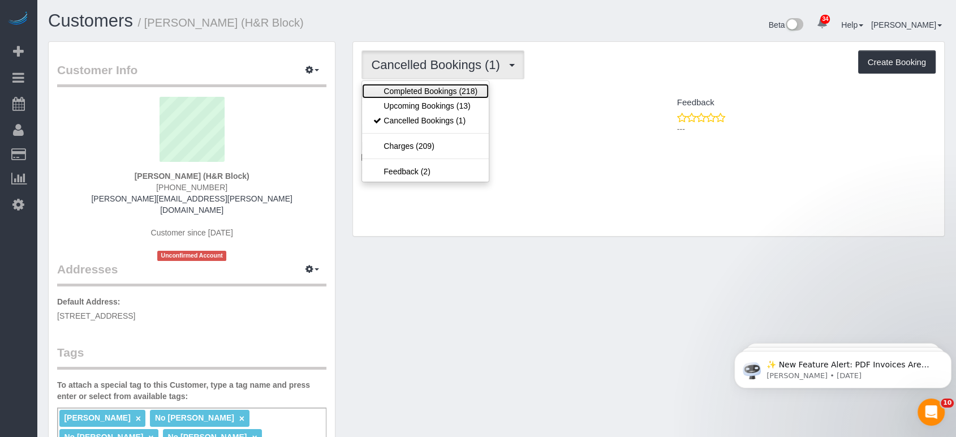
click at [441, 89] on link "Completed Bookings (218)" at bounding box center [425, 91] width 127 height 15
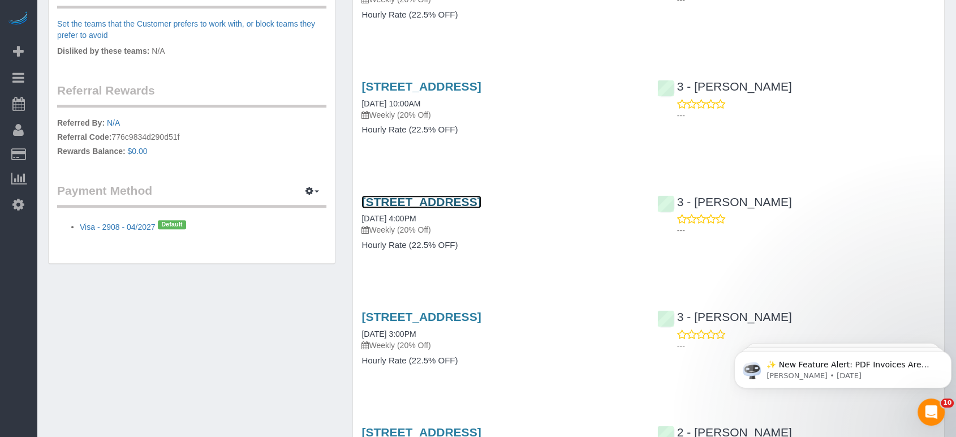
click at [481, 204] on link "[STREET_ADDRESS]" at bounding box center [420, 201] width 119 height 13
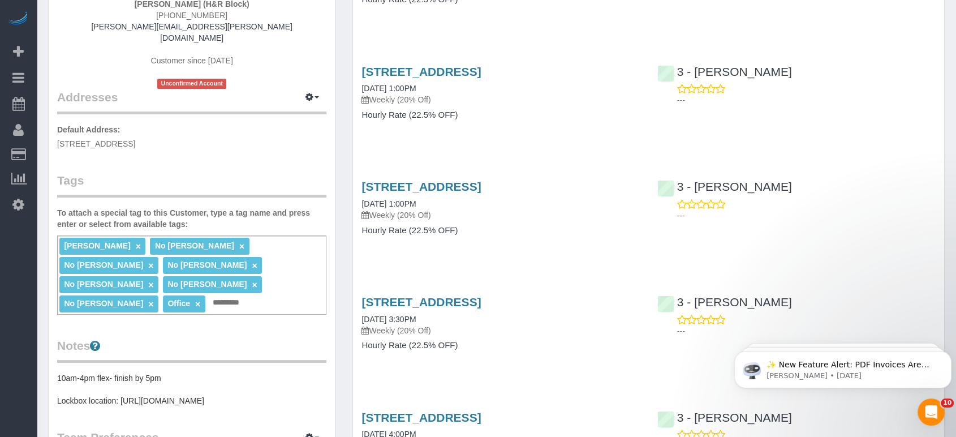
scroll to position [0, 0]
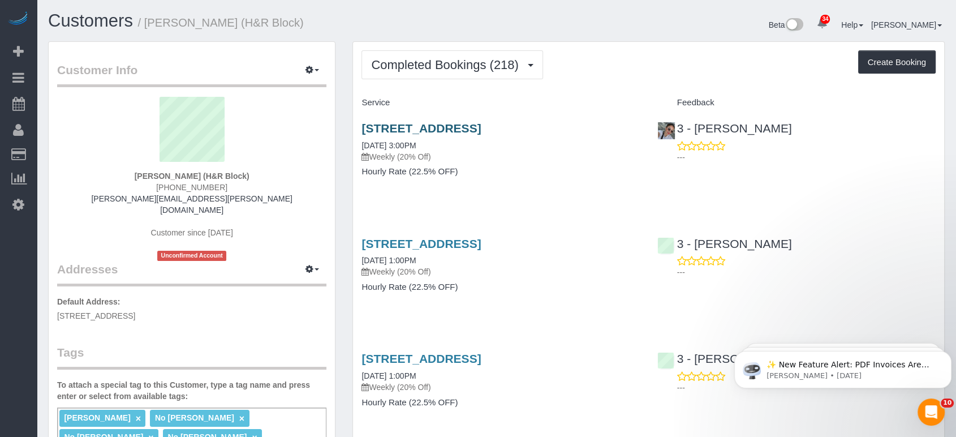
drag, startPoint x: 636, startPoint y: 128, endPoint x: 362, endPoint y: 126, distance: 274.3
click at [362, 126] on h3 "39-20 Main Street, 2nd Floor, Flushing, NY 11354" at bounding box center [500, 128] width 278 height 13
drag, startPoint x: 386, startPoint y: 136, endPoint x: 537, endPoint y: 103, distance: 154.5
click at [537, 103] on h4 "Service" at bounding box center [500, 103] width 278 height 10
drag, startPoint x: 636, startPoint y: 124, endPoint x: 362, endPoint y: 126, distance: 273.1
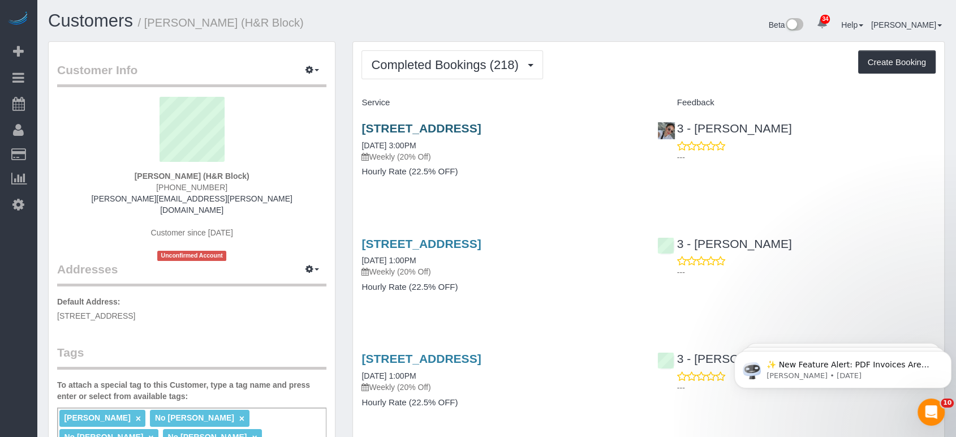
click at [362, 126] on h3 "39-20 Main Street, 2nd Floor, Flushing, NY 11354" at bounding box center [500, 128] width 278 height 13
copy link "39-20 Main Street, 2nd Floor, Flushing, NY 11354"
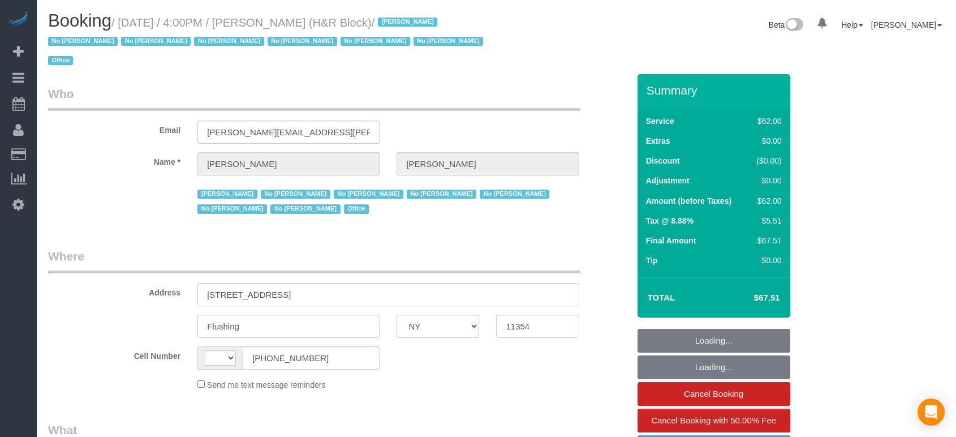
select select "NY"
select select "number:89"
select select "number:90"
select select "number:15"
select select "number:5"
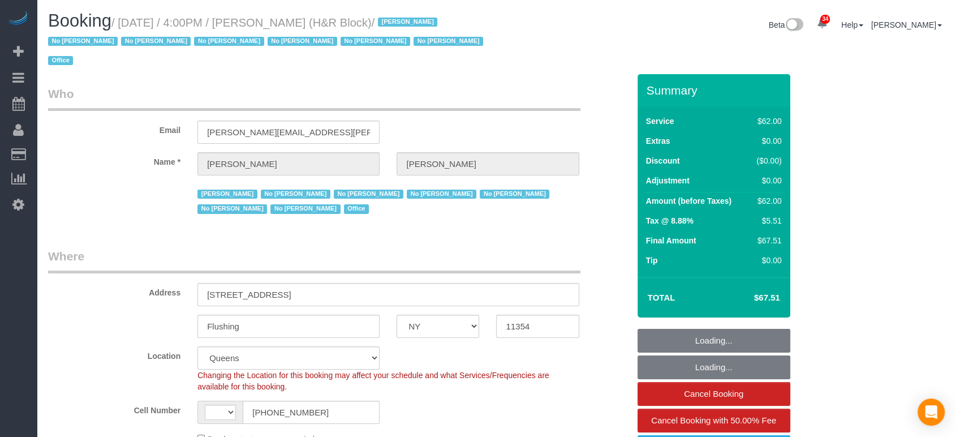
select select "string:[GEOGRAPHIC_DATA]"
select select "object:1056"
select select "spot1"
select select "object:1414"
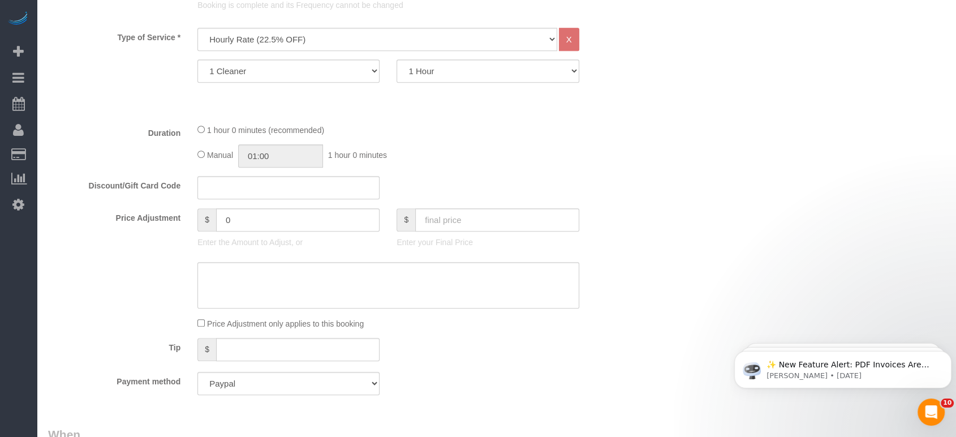
scroll to position [565, 0]
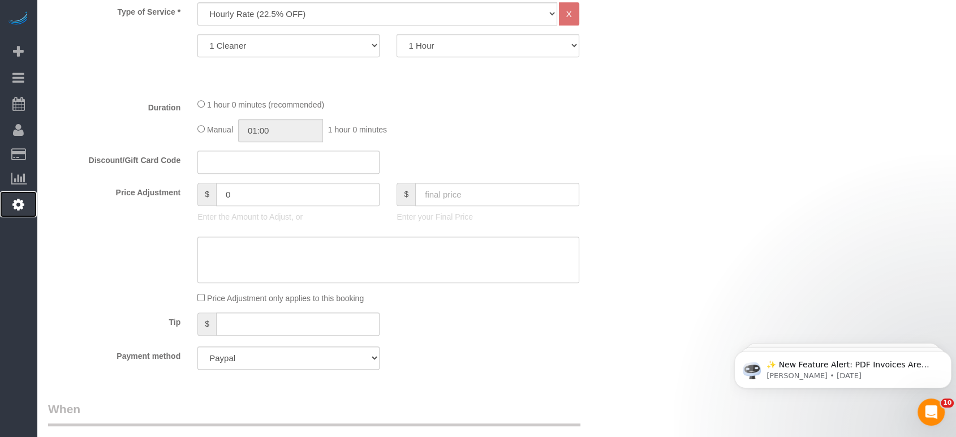
click at [17, 206] on icon at bounding box center [18, 204] width 12 height 14
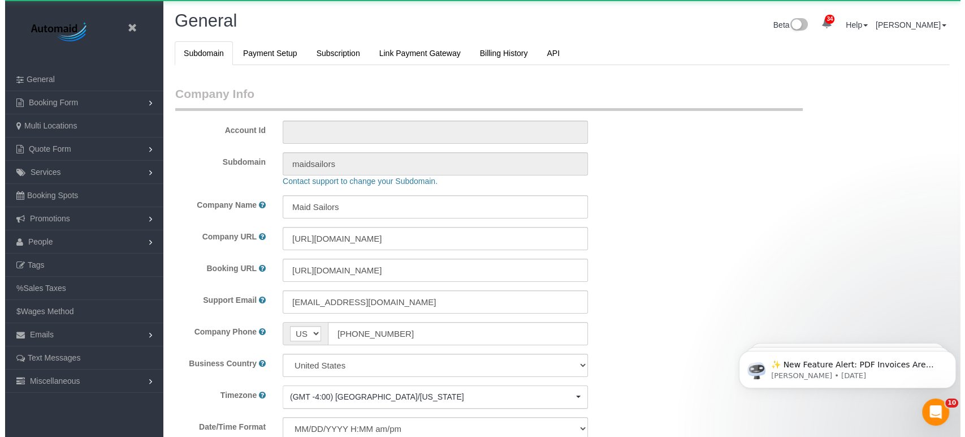
scroll to position [2404, 955]
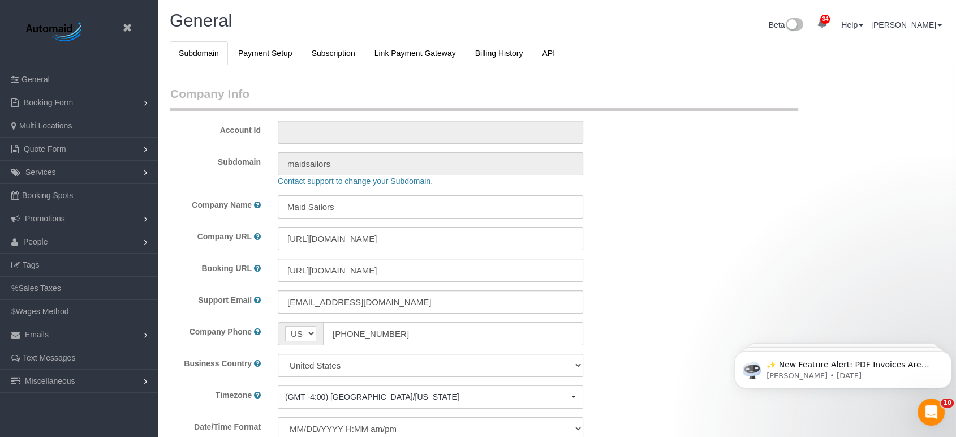
select select "425"
click at [79, 240] on link "People" at bounding box center [79, 241] width 158 height 23
click at [63, 266] on link "Teams" at bounding box center [79, 264] width 158 height 23
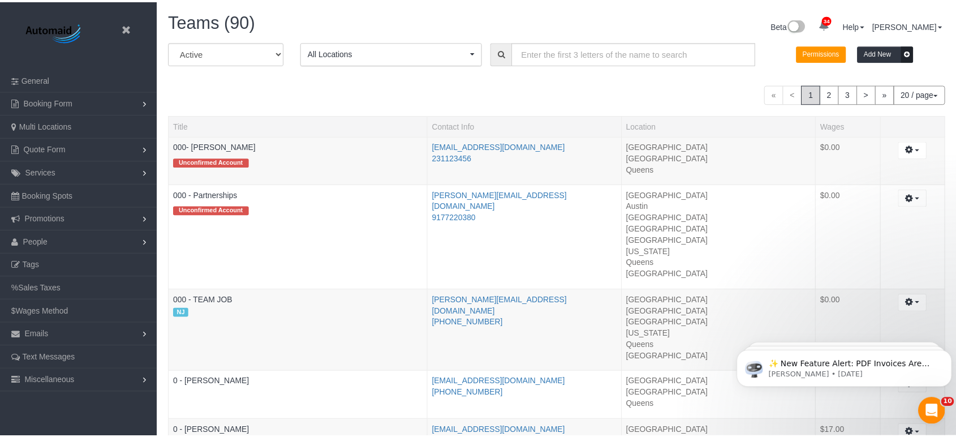
scroll to position [1330, 955]
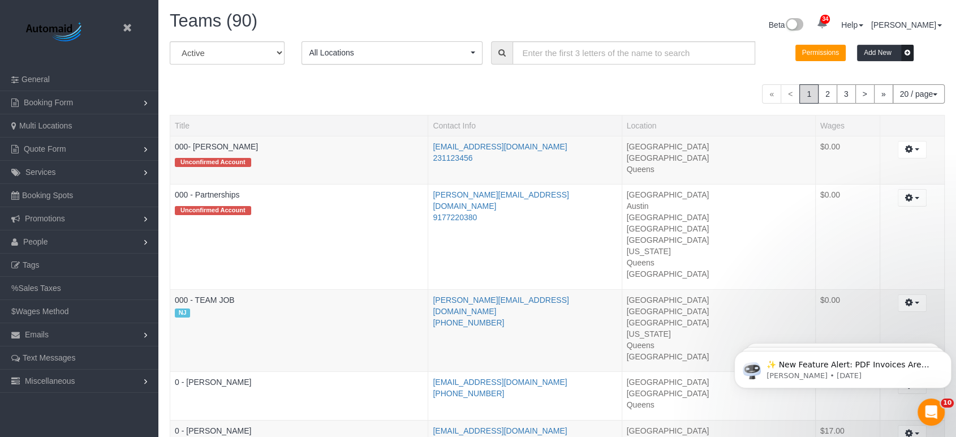
click at [503, 50] on icon at bounding box center [501, 53] width 7 height 8
click at [527, 50] on input "text" at bounding box center [633, 52] width 243 height 23
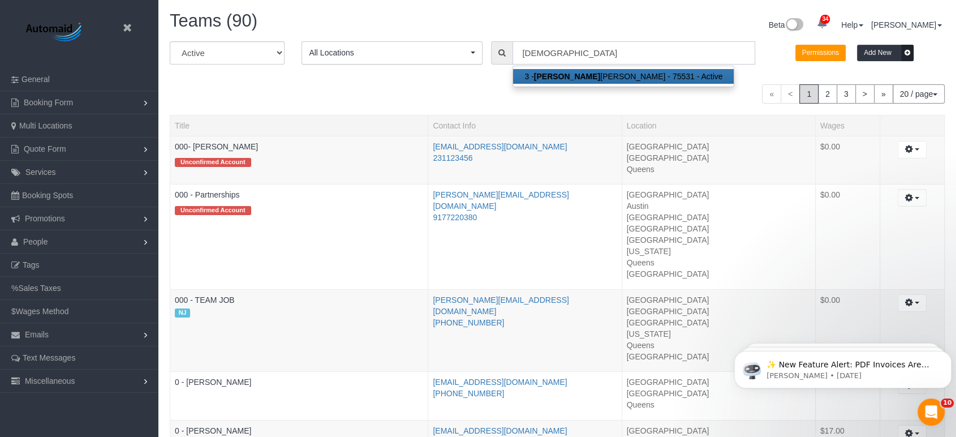
scroll to position [56283, 55584]
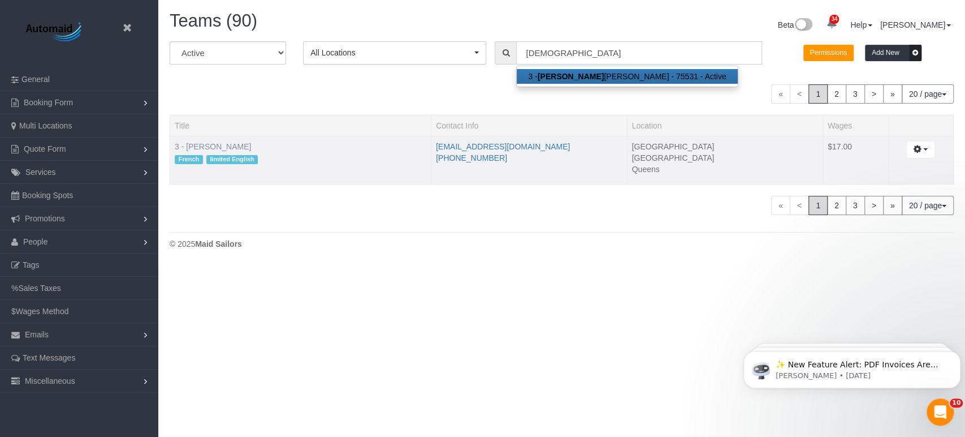
type input "mariama"
click at [224, 146] on link "3 - Mariama Diallo" at bounding box center [213, 146] width 76 height 9
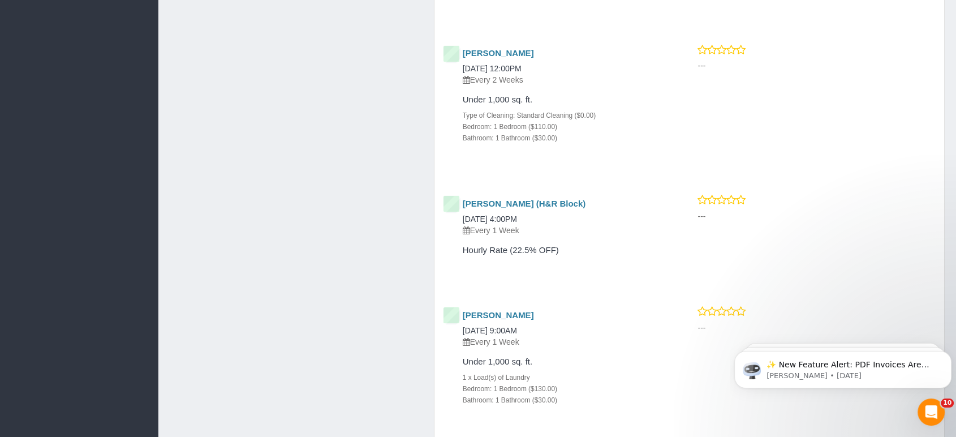
scroll to position [1747, 0]
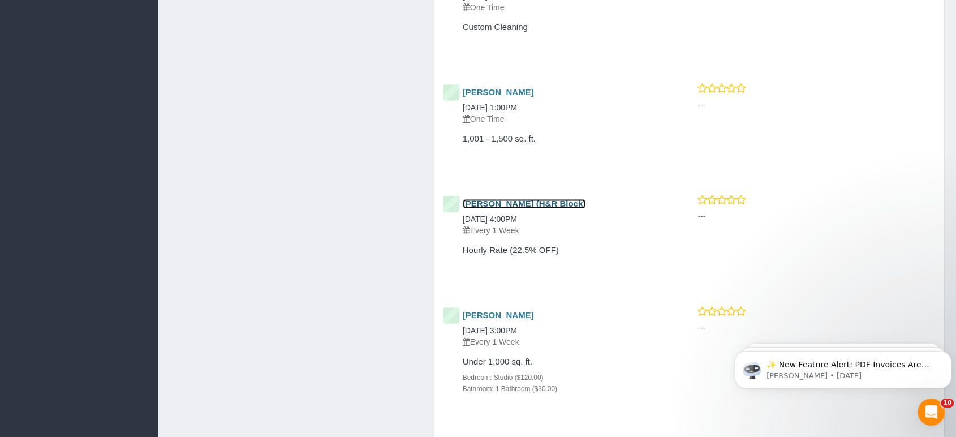
click at [529, 201] on link "Tiffany Clark (H&R Block)" at bounding box center [524, 203] width 123 height 10
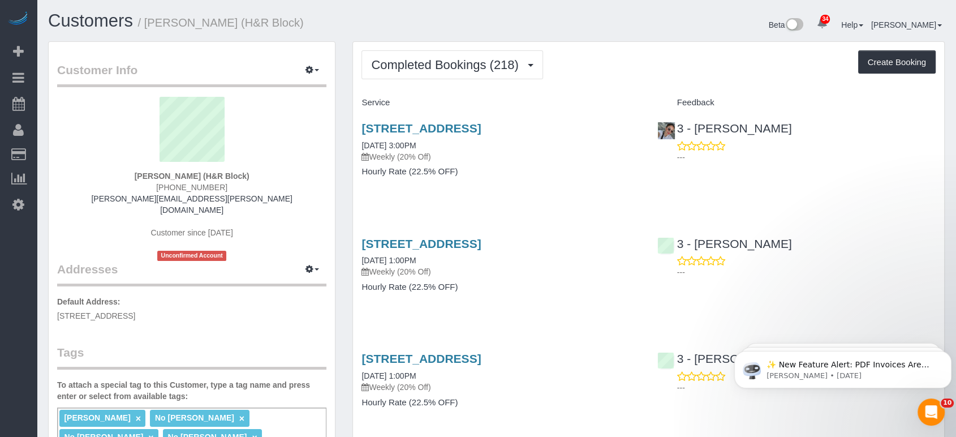
scroll to position [3050, 955]
click at [947, 354] on icon "Dismiss notification" at bounding box center [947, 354] width 4 height 4
click at [947, 354] on icon "Dismiss notification" at bounding box center [947, 353] width 3 height 3
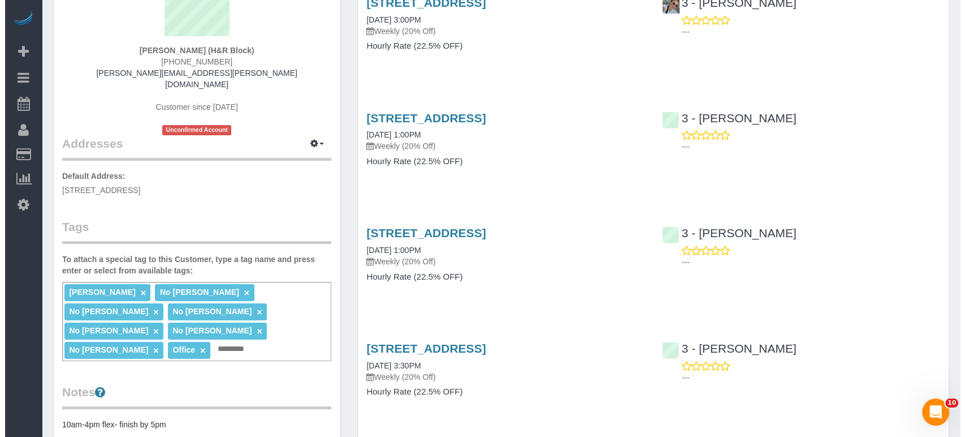
scroll to position [0, 0]
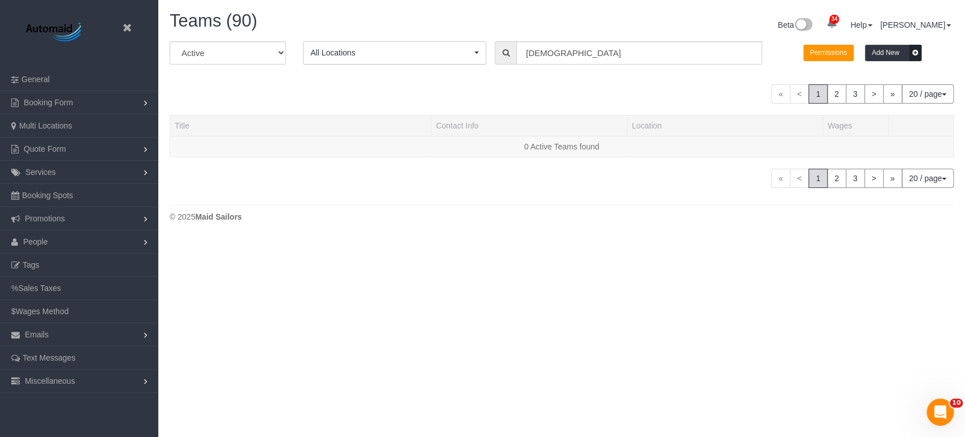
scroll to position [266, 965]
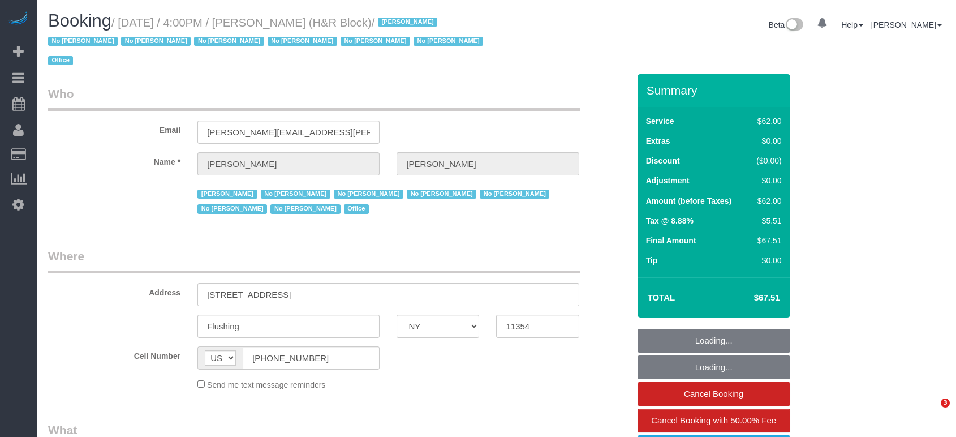
select select "NY"
select select "spot1"
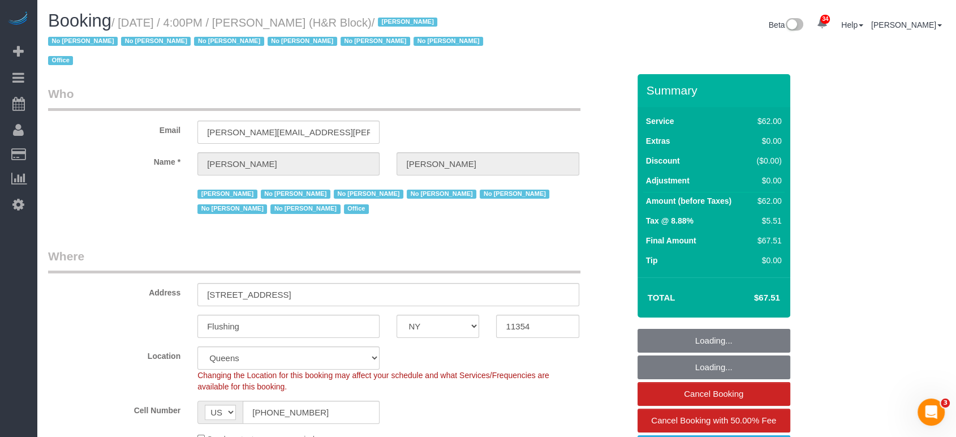
select select "number:89"
select select "number:90"
select select "number:15"
select select "number:5"
select select "object:1414"
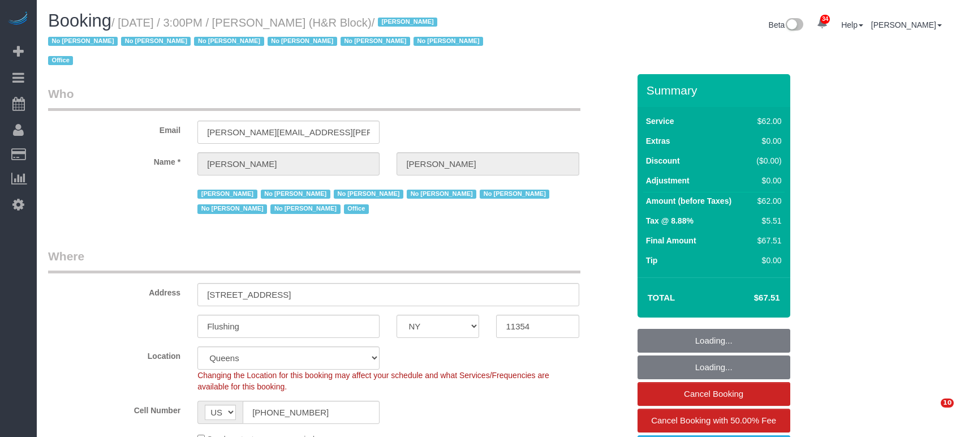
select select "NY"
select select "string:paypal"
select select "spot1"
select select "number:89"
select select "number:90"
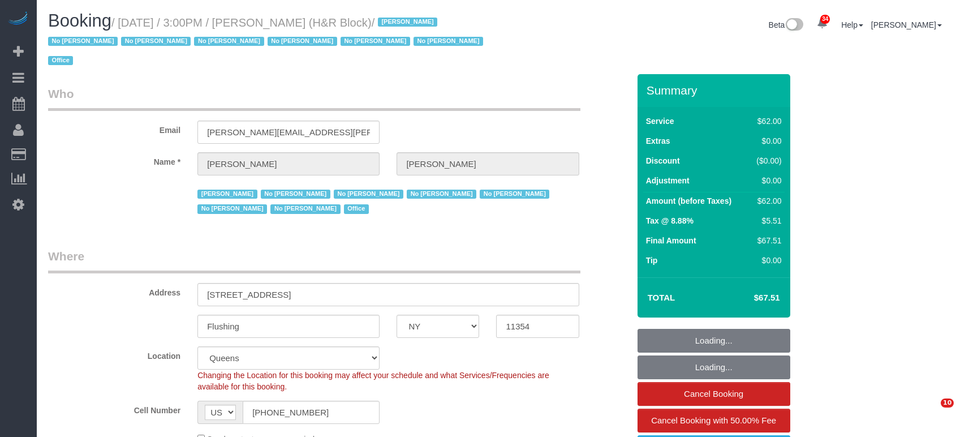
select select "number:15"
select select "number:5"
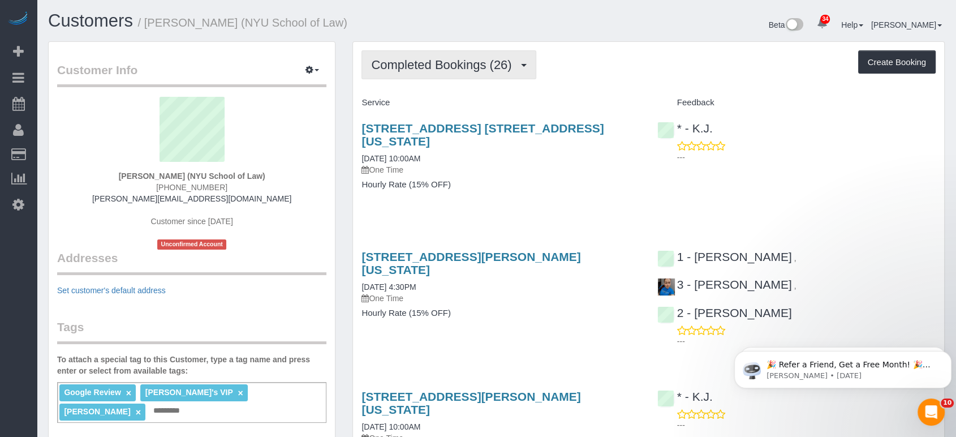
click at [489, 51] on button "Completed Bookings (26)" at bounding box center [448, 64] width 174 height 29
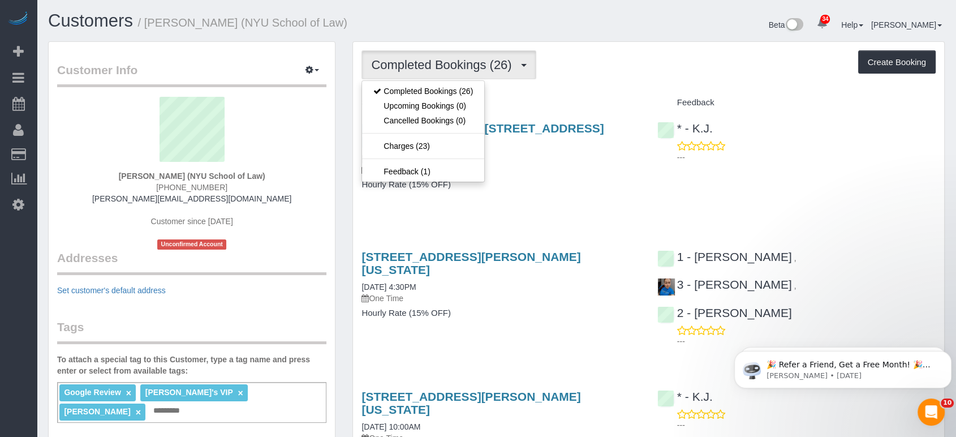
click at [584, 38] on div "Beta 34 Your Notifications You have 0 alerts × You have 1 to charge for 10/03/2…" at bounding box center [724, 26] width 457 height 30
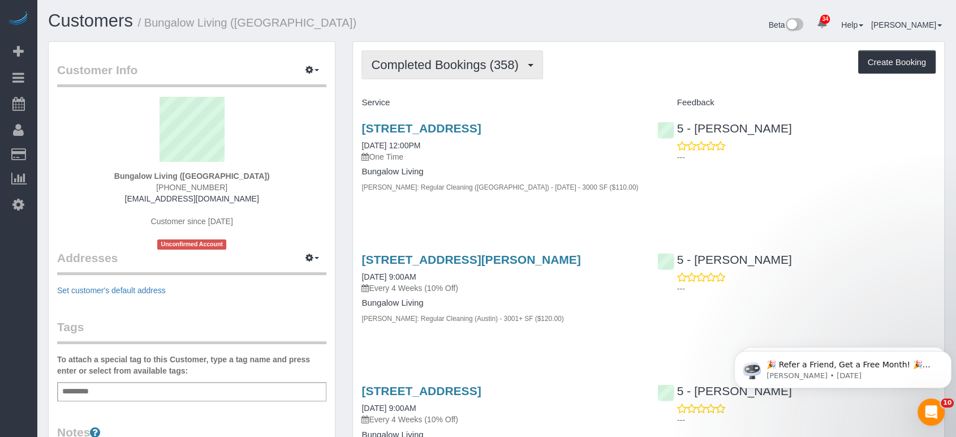
click at [415, 51] on button "Completed Bookings (358)" at bounding box center [452, 64] width 182 height 29
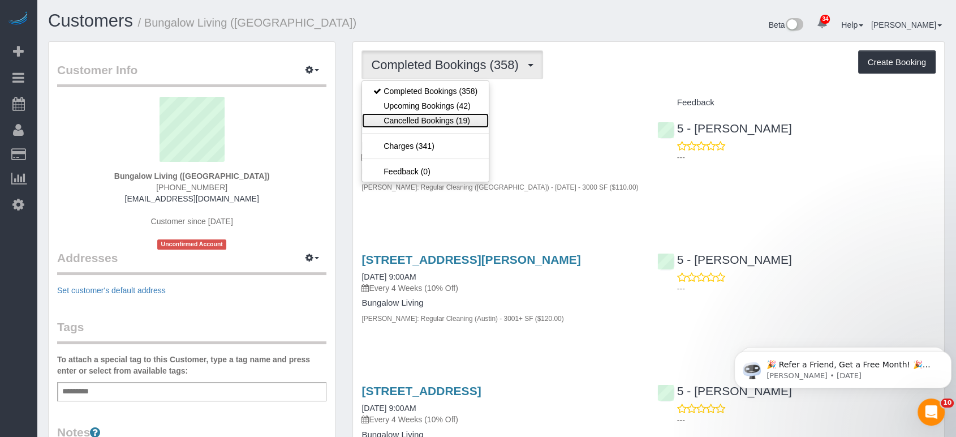
click at [421, 118] on link "Cancelled Bookings (19)" at bounding box center [425, 120] width 127 height 15
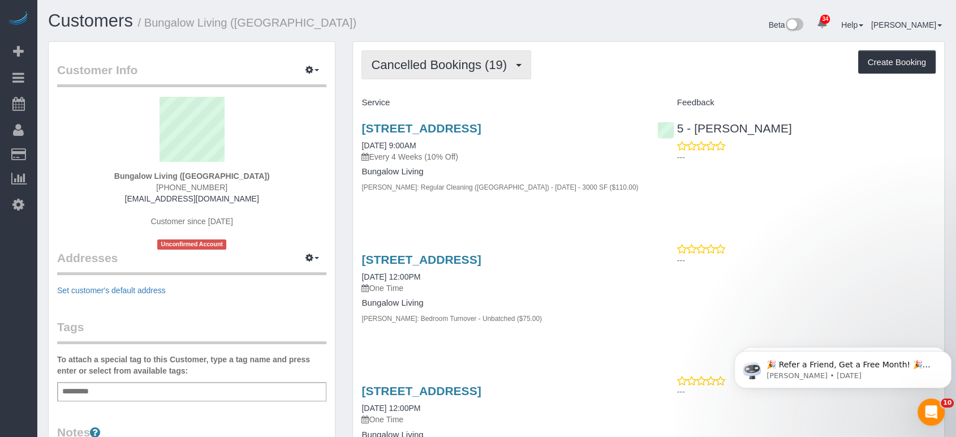
click at [386, 71] on button "Cancelled Bookings (19)" at bounding box center [446, 64] width 170 height 29
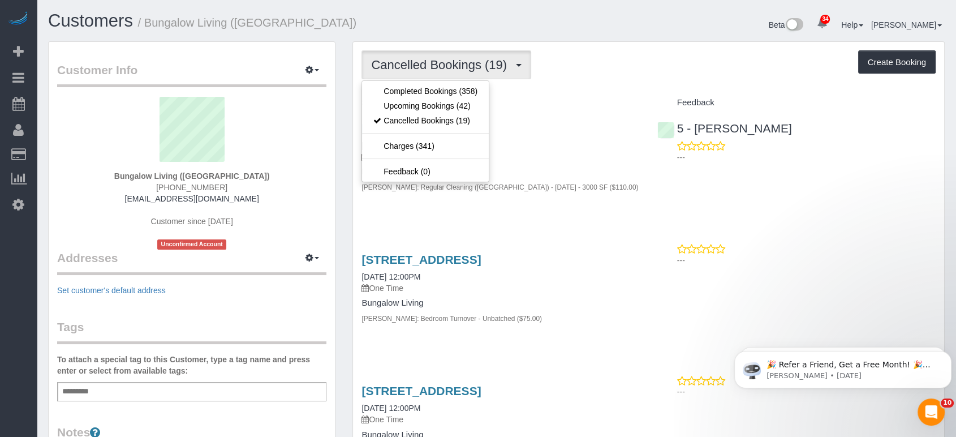
click at [592, 53] on div "Cancelled Bookings (19) Completed Bookings (358) Upcoming Bookings (42) Cancell…" at bounding box center [648, 64] width 574 height 29
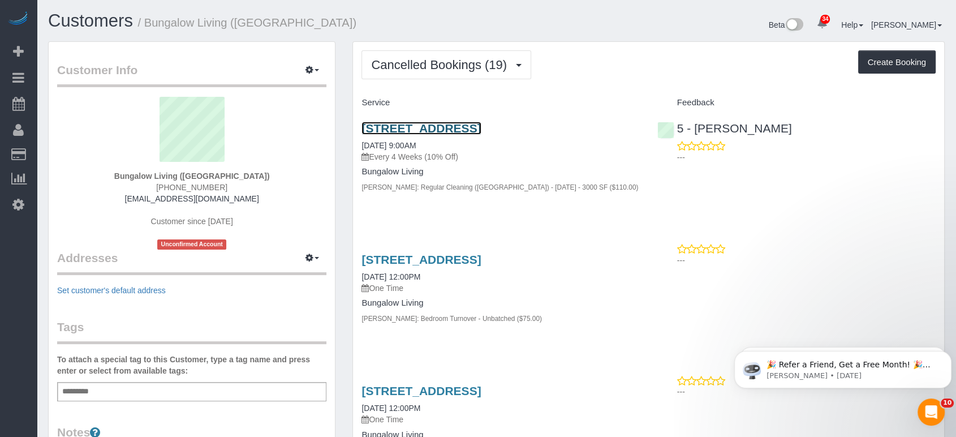
click at [452, 123] on link "204 Monaco Drive, Cedar Park, TX 78613" at bounding box center [420, 128] width 119 height 13
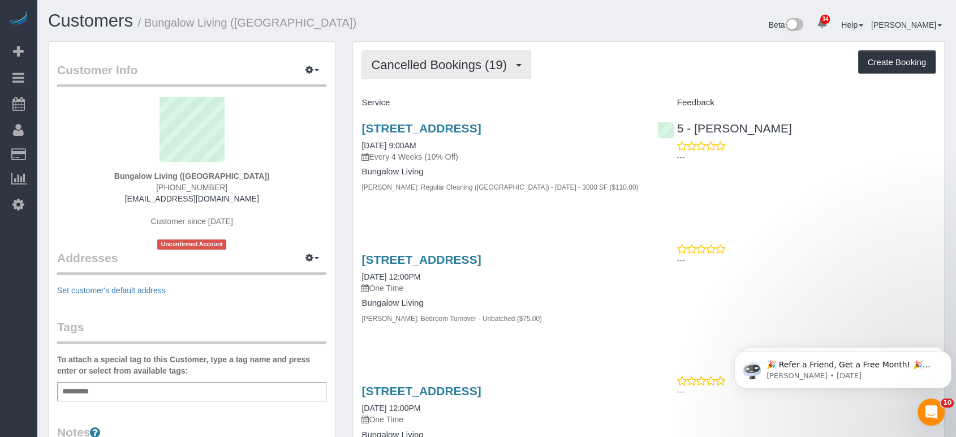
click at [415, 64] on span "Cancelled Bookings (19)" at bounding box center [441, 65] width 141 height 14
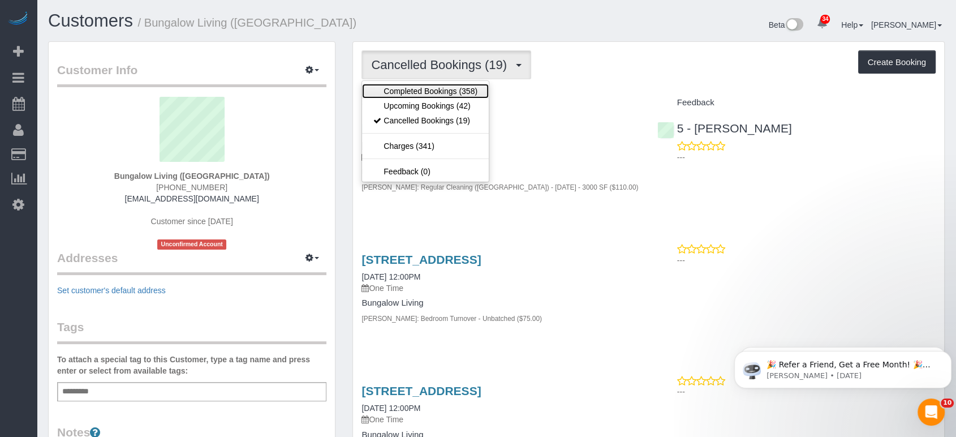
click at [420, 88] on link "Completed Bookings (358)" at bounding box center [425, 91] width 127 height 15
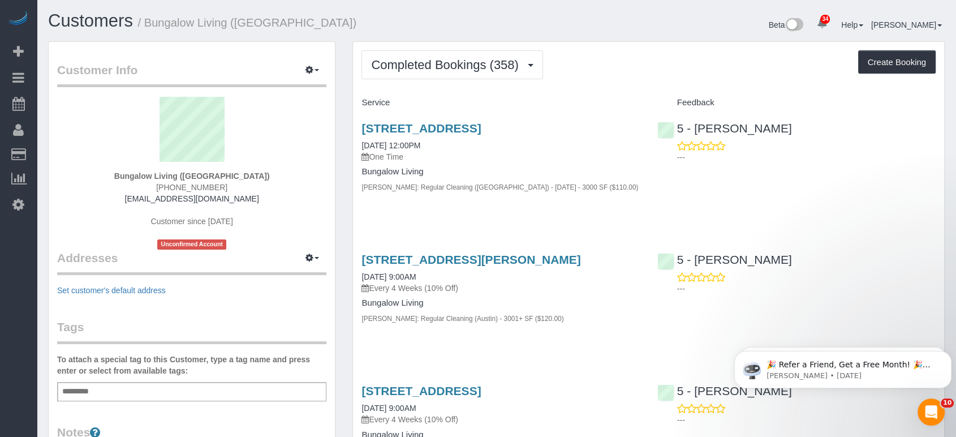
click at [456, 136] on div "204 Monaco Drive, Cedar Park, TX 78613 09/29/2025 12:00PM One Time" at bounding box center [500, 142] width 278 height 41
click at [455, 127] on link "204 Monaco Drive, Cedar Park, TX 78613" at bounding box center [420, 128] width 119 height 13
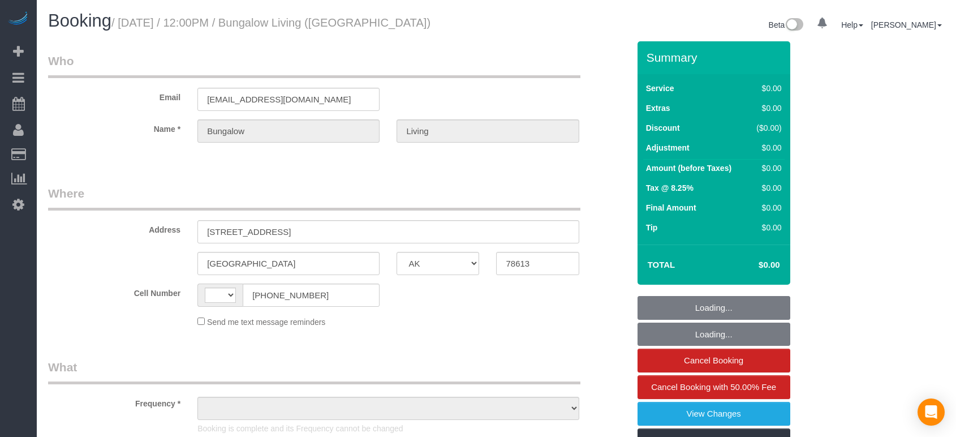
select select "[GEOGRAPHIC_DATA]"
select select "string:US"
select select "6"
select select "spot1"
select select "object:941"
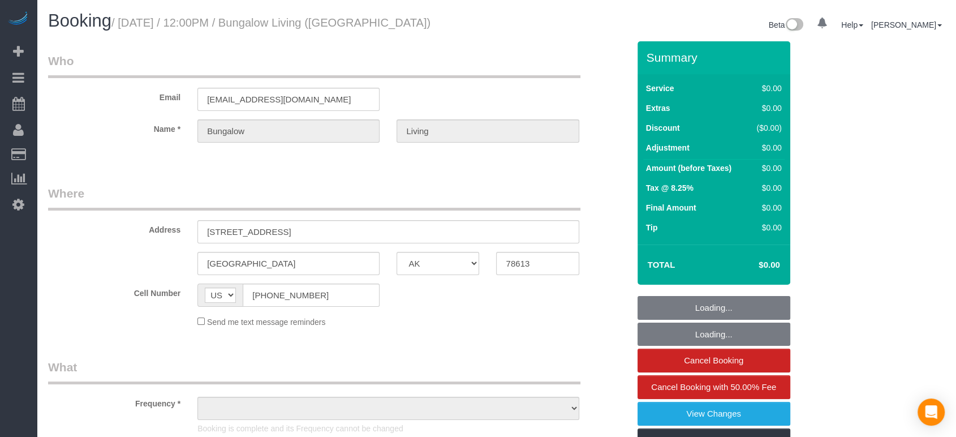
select select "number:89"
select select "number:90"
select select "number:15"
select select "number:7"
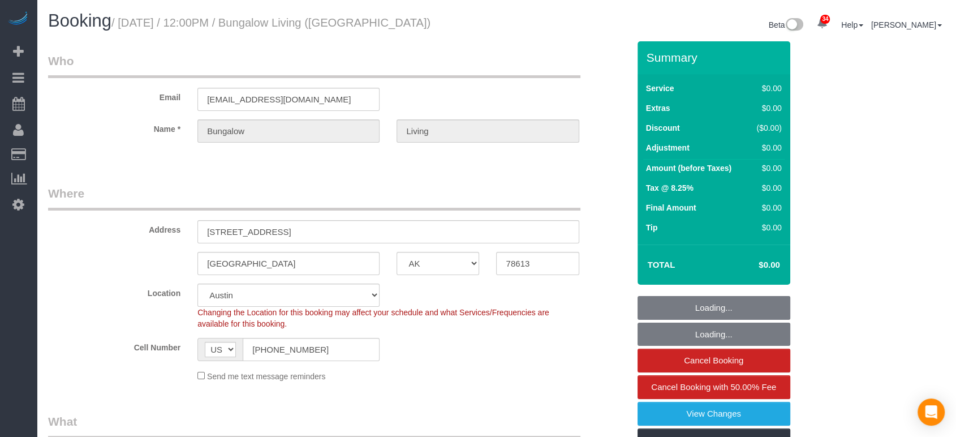
select select "object:1092"
select select "6"
select select "spot6"
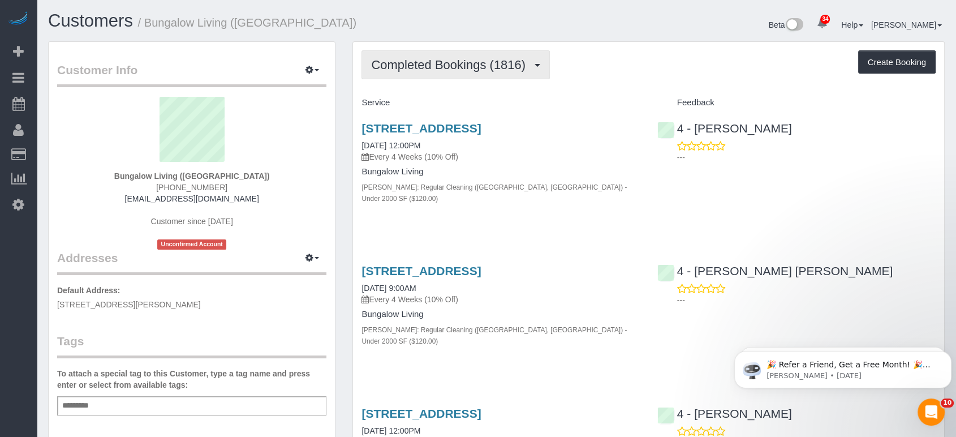
click at [405, 59] on span "Completed Bookings (1816)" at bounding box center [451, 65] width 160 height 14
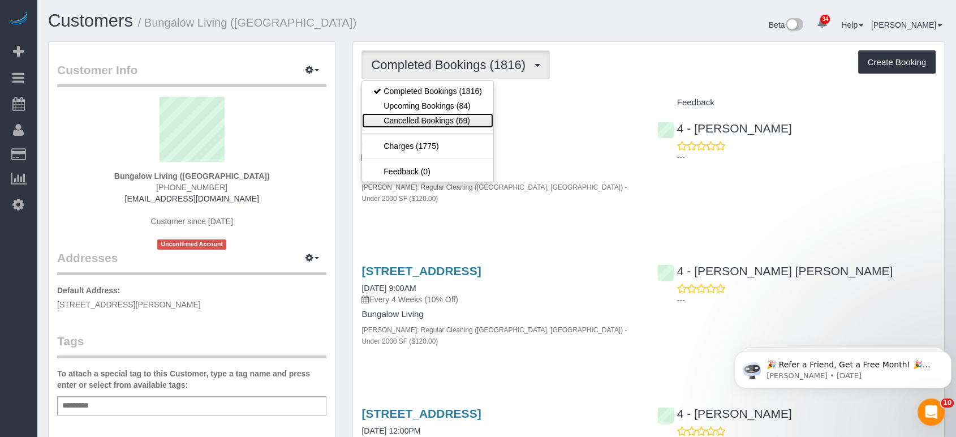
click at [403, 121] on link "Cancelled Bookings (69)" at bounding box center [427, 120] width 131 height 15
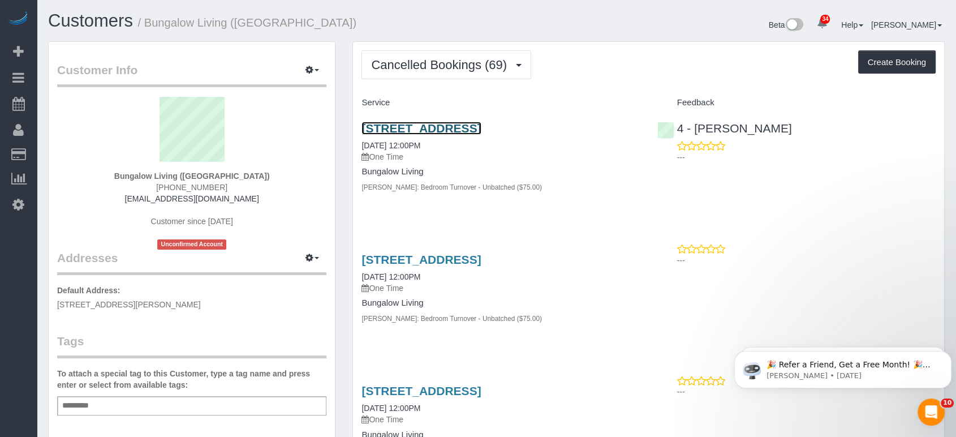
click at [481, 128] on link "[STREET_ADDRESS]" at bounding box center [420, 128] width 119 height 13
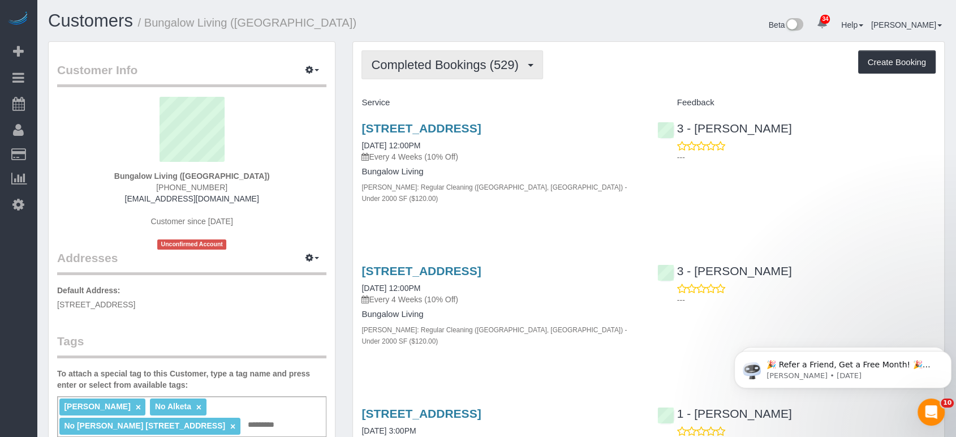
click at [484, 68] on span "Completed Bookings (529)" at bounding box center [447, 65] width 153 height 14
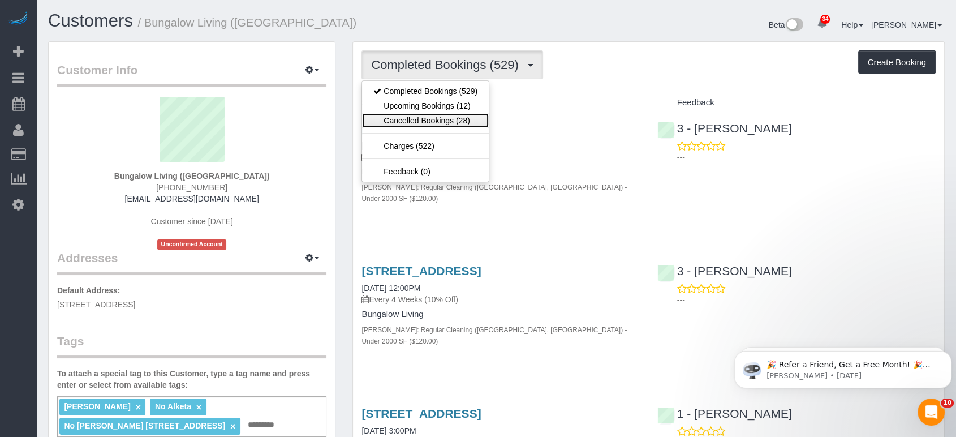
click at [461, 116] on link "Cancelled Bookings (28)" at bounding box center [425, 120] width 127 height 15
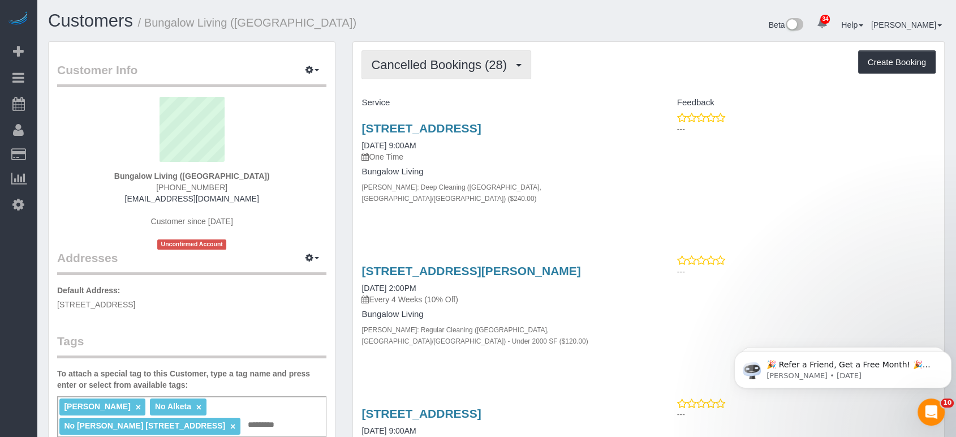
click at [458, 71] on button "Cancelled Bookings (28)" at bounding box center [446, 64] width 170 height 29
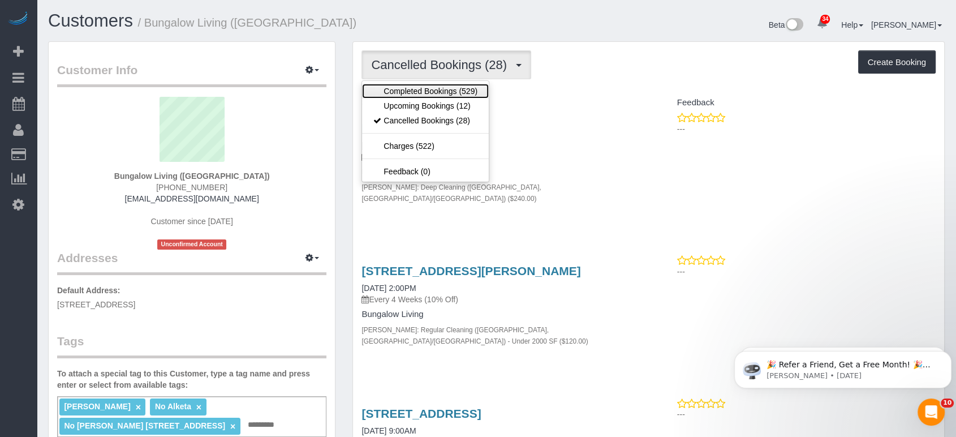
click at [451, 91] on link "Completed Bookings (529)" at bounding box center [425, 91] width 127 height 15
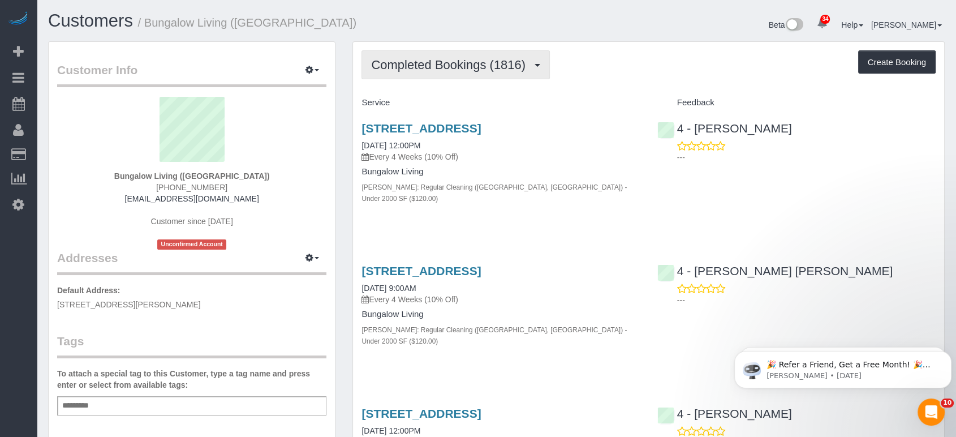
click at [403, 58] on span "Completed Bookings (1816)" at bounding box center [451, 65] width 160 height 14
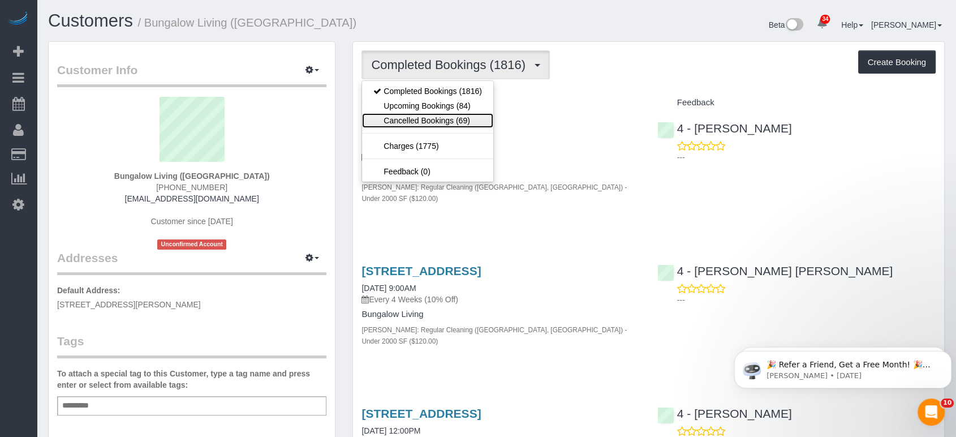
click at [429, 116] on link "Cancelled Bookings (69)" at bounding box center [427, 120] width 131 height 15
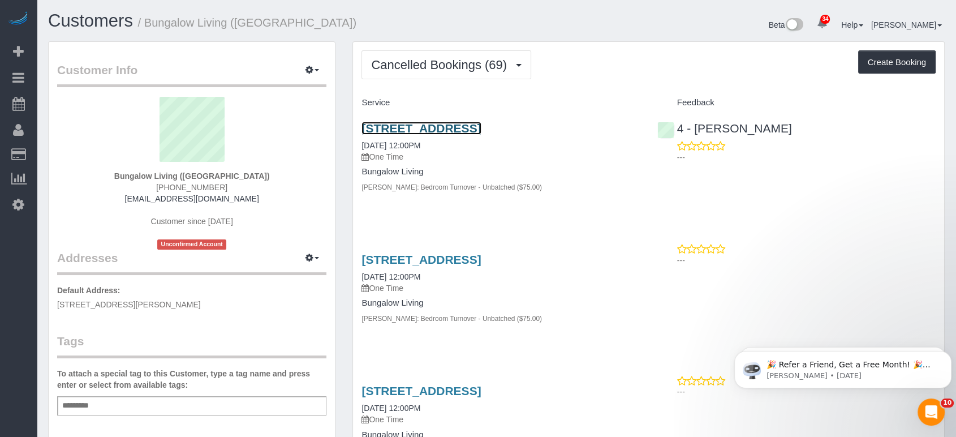
click at [428, 128] on link "[STREET_ADDRESS]" at bounding box center [420, 128] width 119 height 13
